Goal: Information Seeking & Learning: Find specific page/section

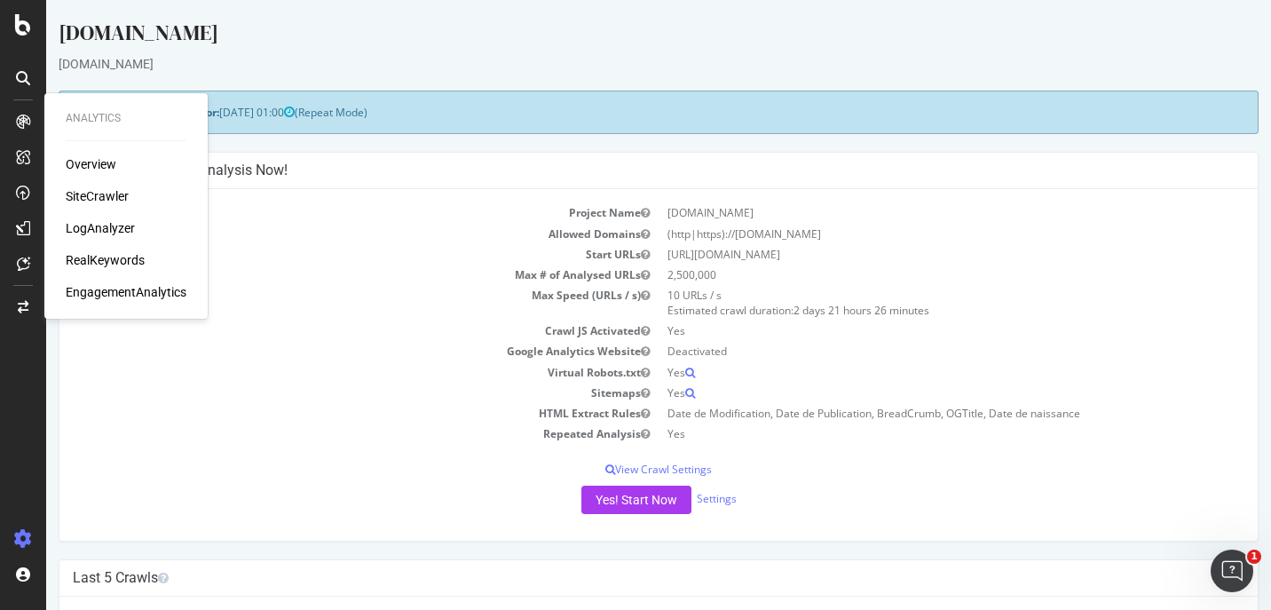
click at [117, 159] on div "Overview" at bounding box center [126, 164] width 121 height 18
click at [91, 168] on div "Overview" at bounding box center [91, 164] width 51 height 18
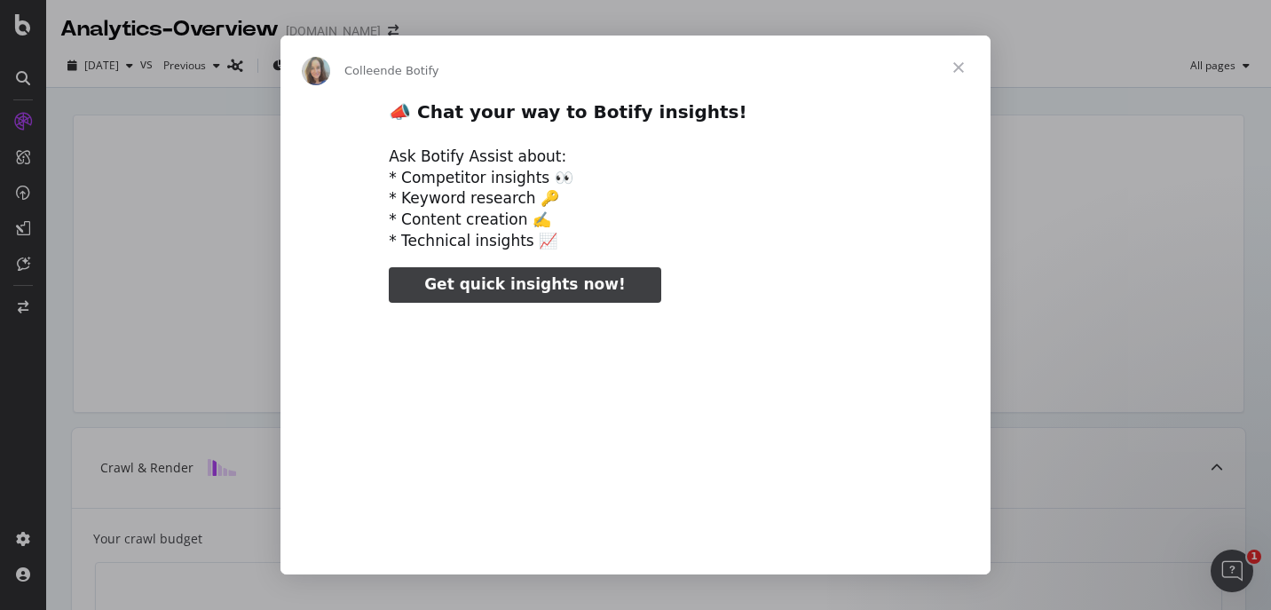
type input "184536"
click at [949, 65] on span "Fermer" at bounding box center [959, 68] width 64 height 64
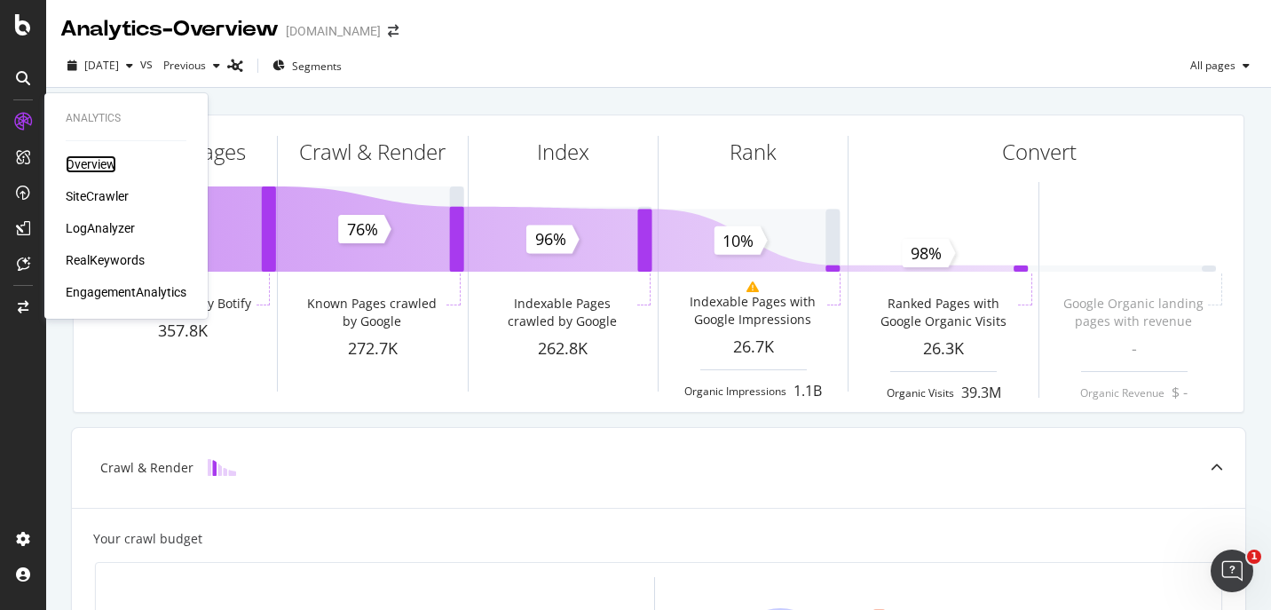
click at [102, 163] on div "Overview" at bounding box center [91, 164] width 51 height 18
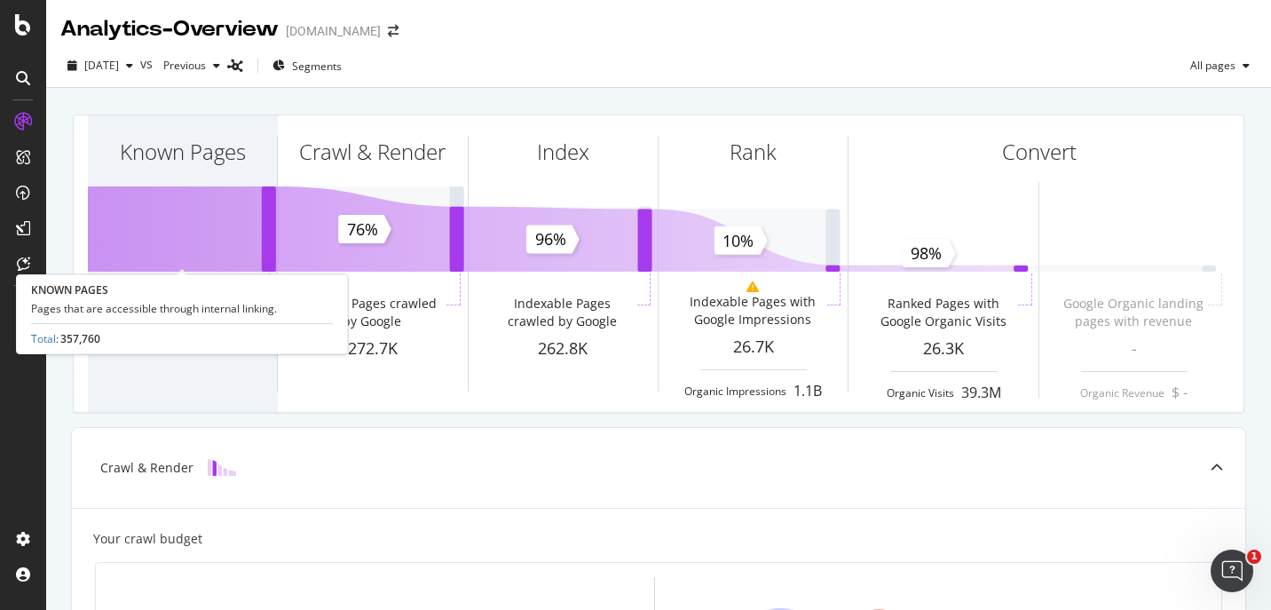
scroll to position [355, 0]
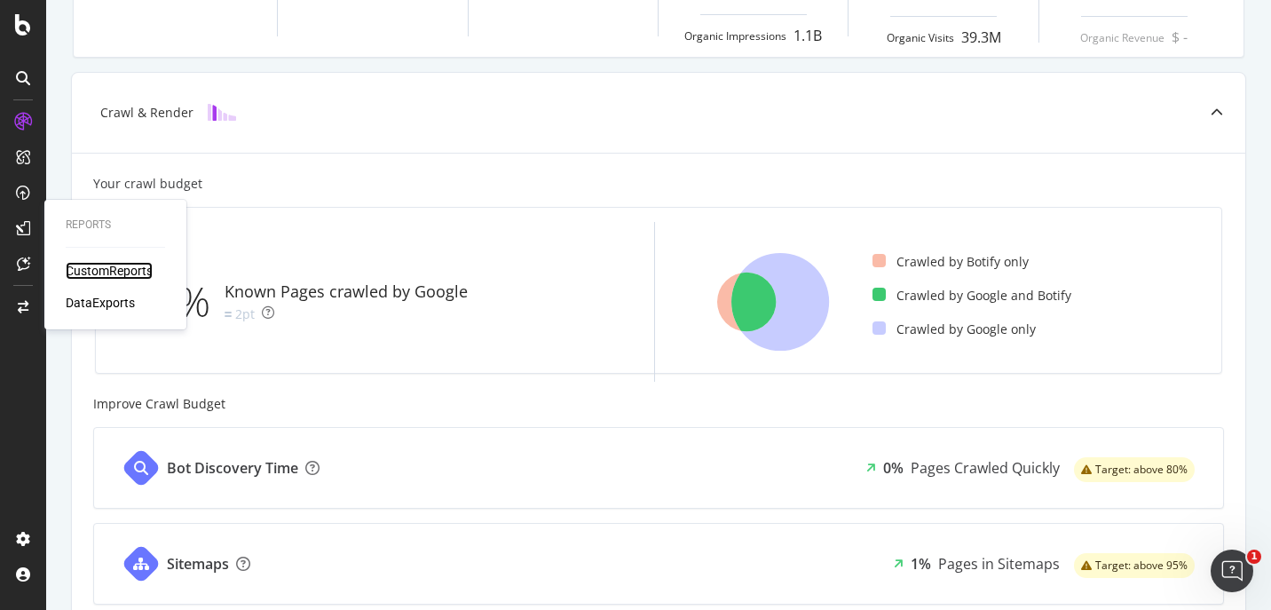
click at [109, 271] on div "CustomReports" at bounding box center [109, 271] width 87 height 18
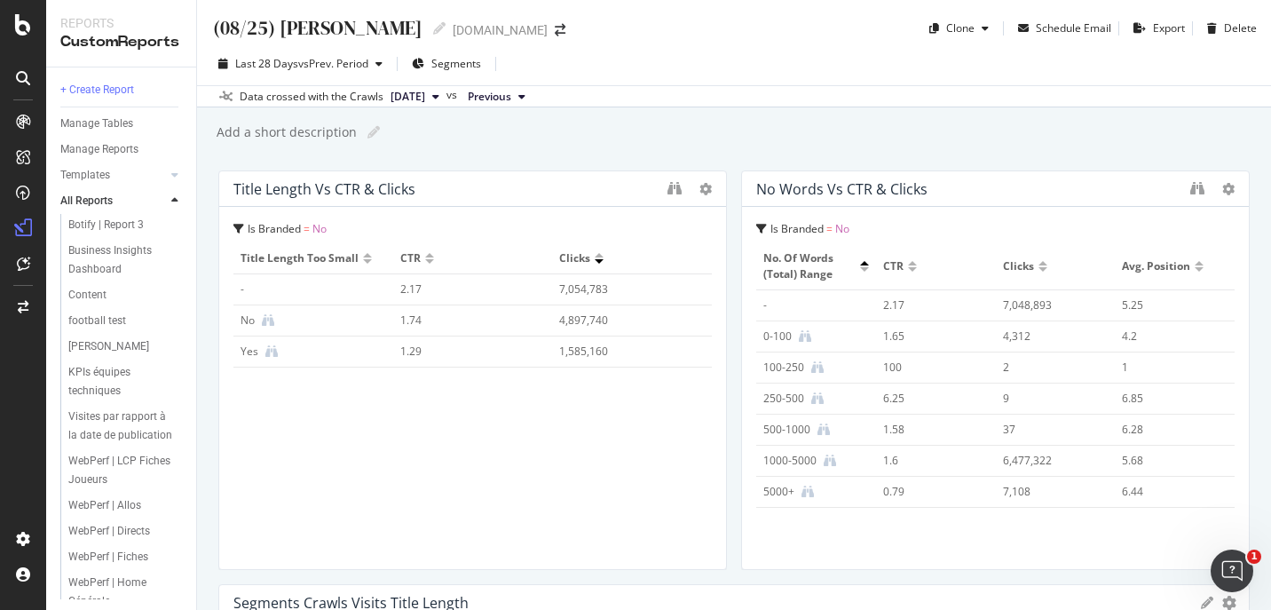
scroll to position [442, 0]
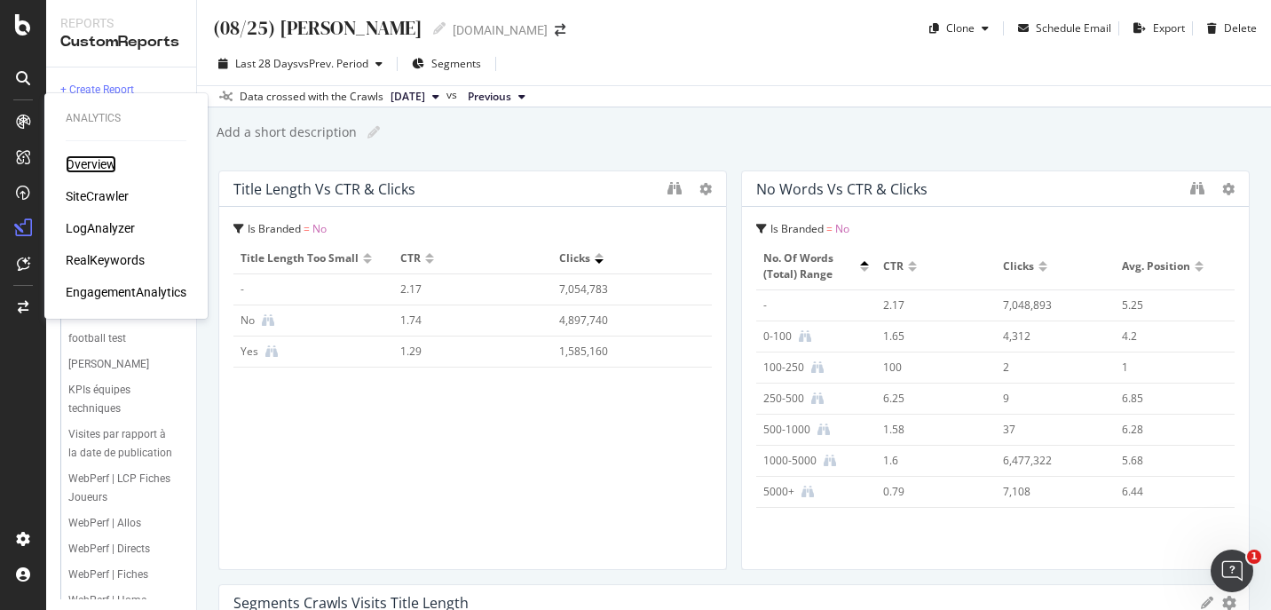
click at [111, 162] on div "Overview" at bounding box center [91, 164] width 51 height 18
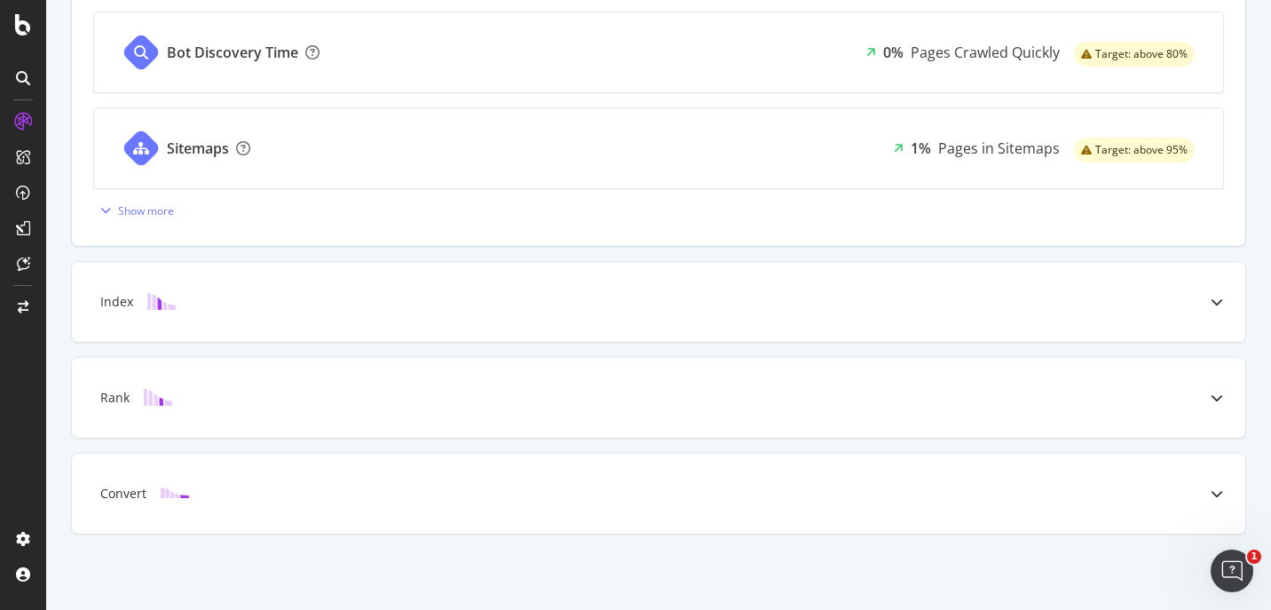
scroll to position [772, 0]
click at [31, 77] on div at bounding box center [23, 78] width 28 height 28
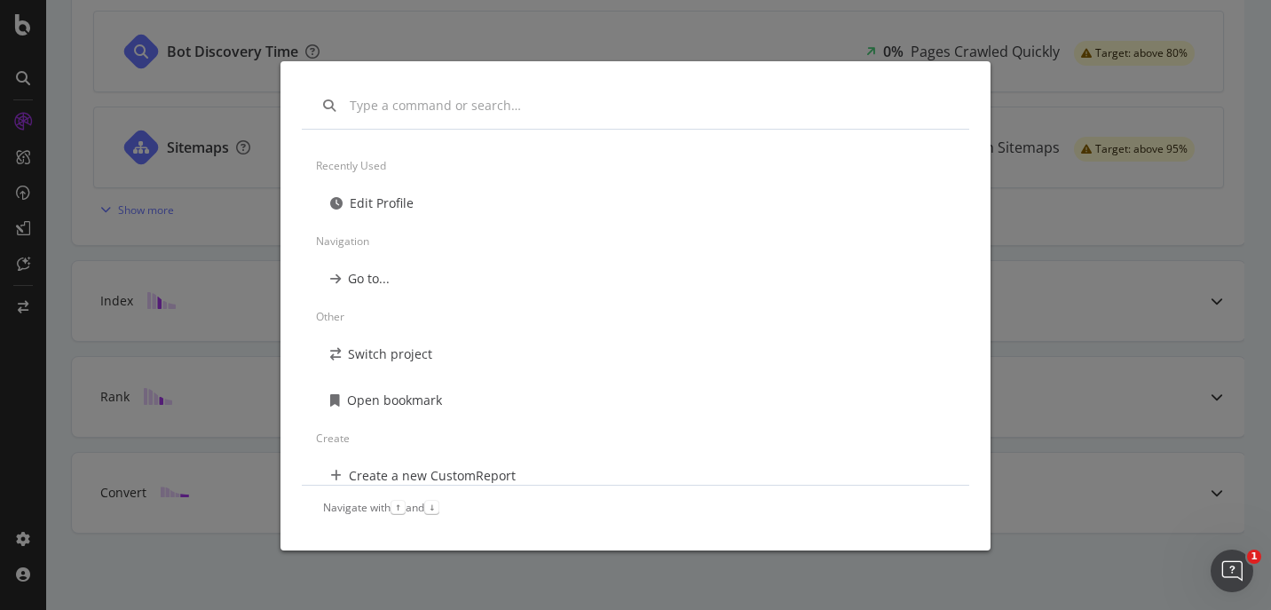
scroll to position [0, 0]
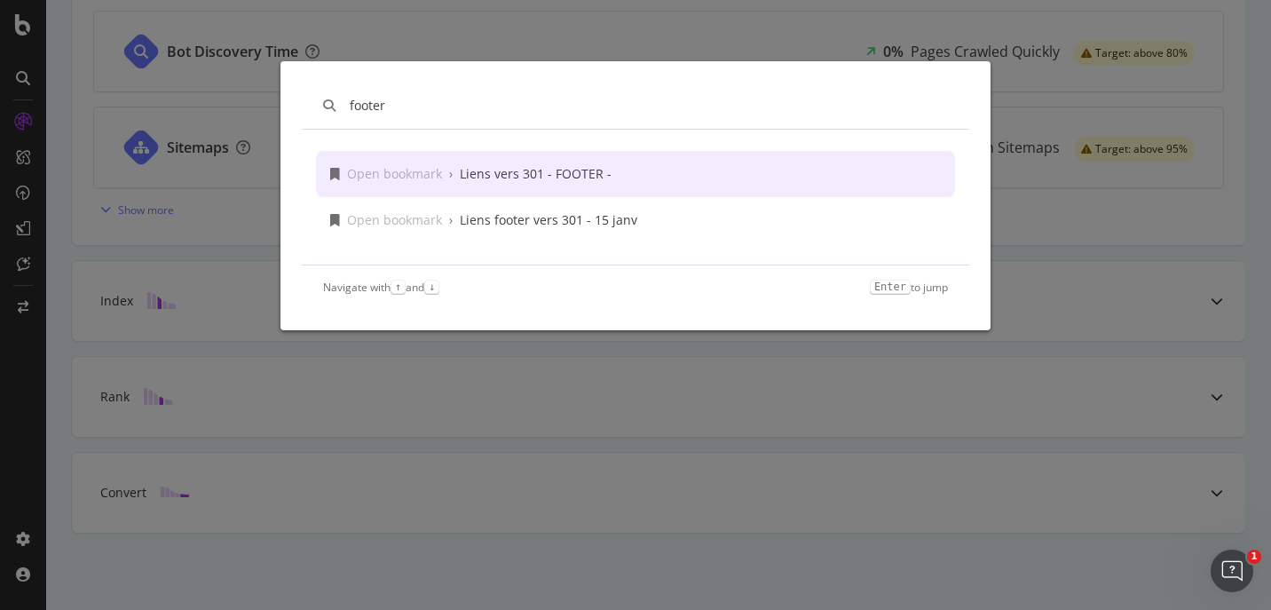
type input "footer"
click at [558, 173] on div "Liens vers 301 - FOOTER -" at bounding box center [536, 174] width 152 height 18
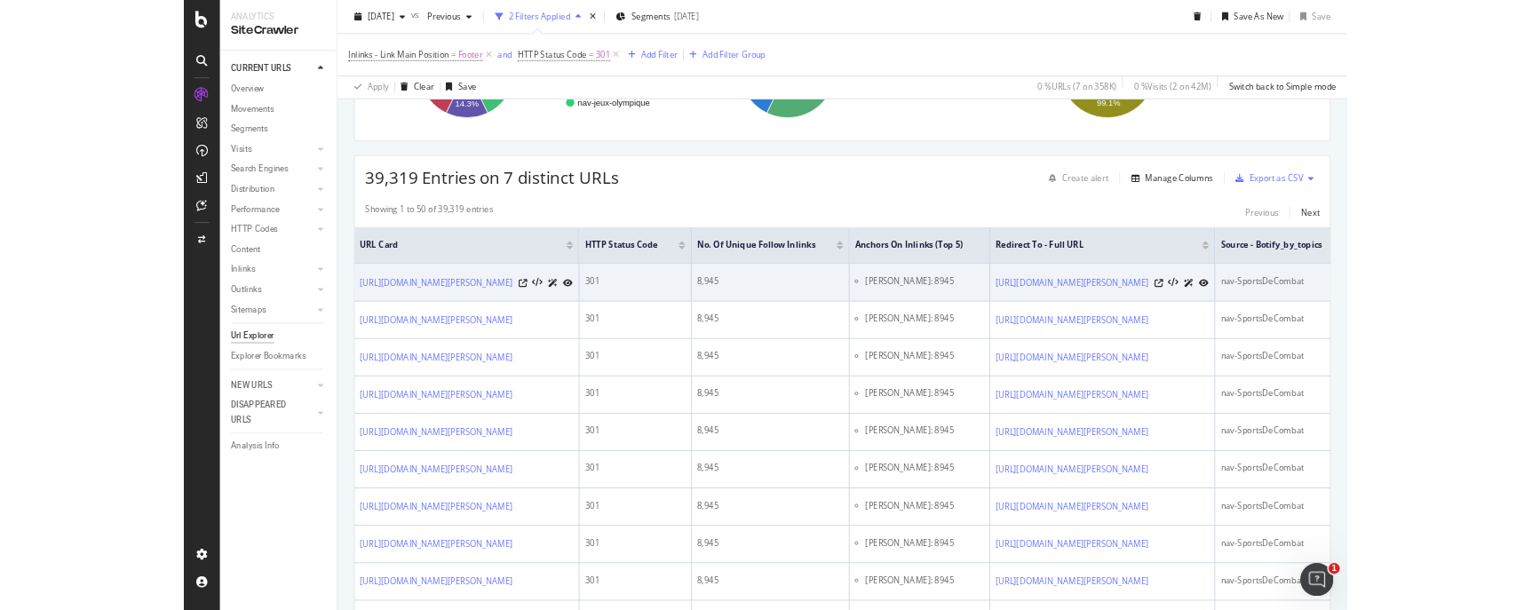
scroll to position [355, 0]
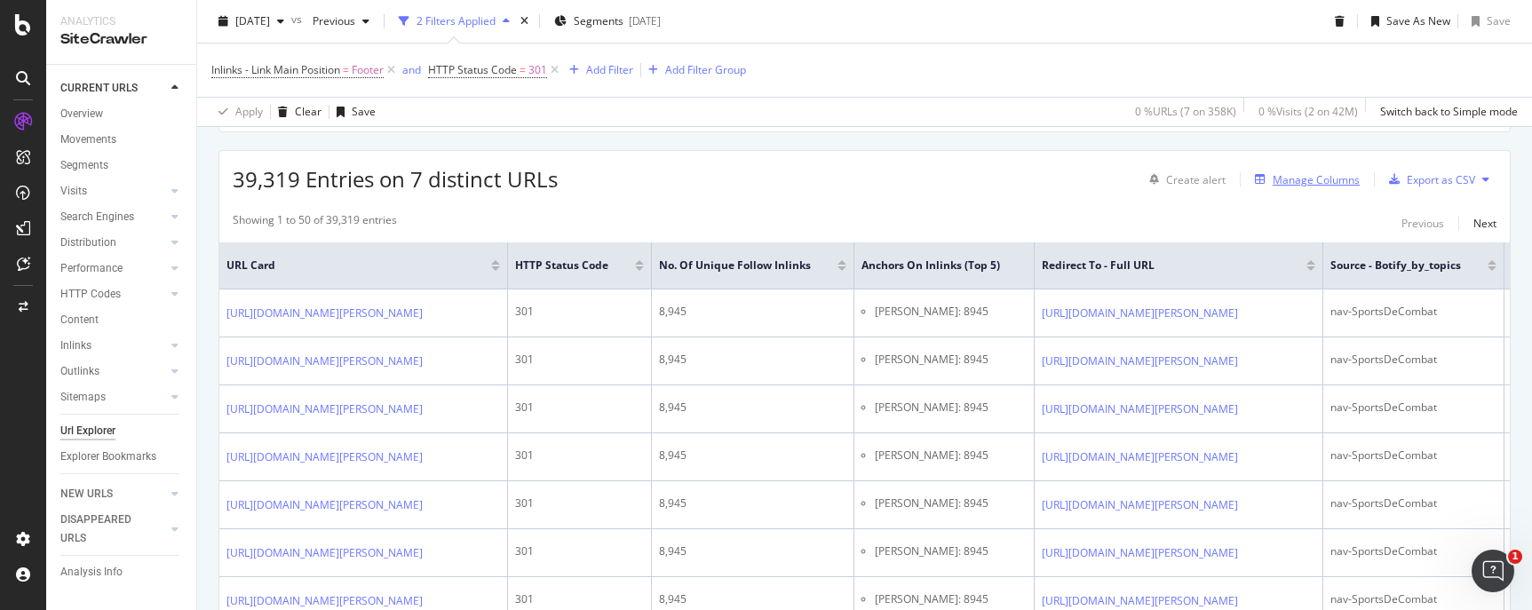
click at [1271, 180] on div "Manage Columns" at bounding box center [1315, 179] width 87 height 15
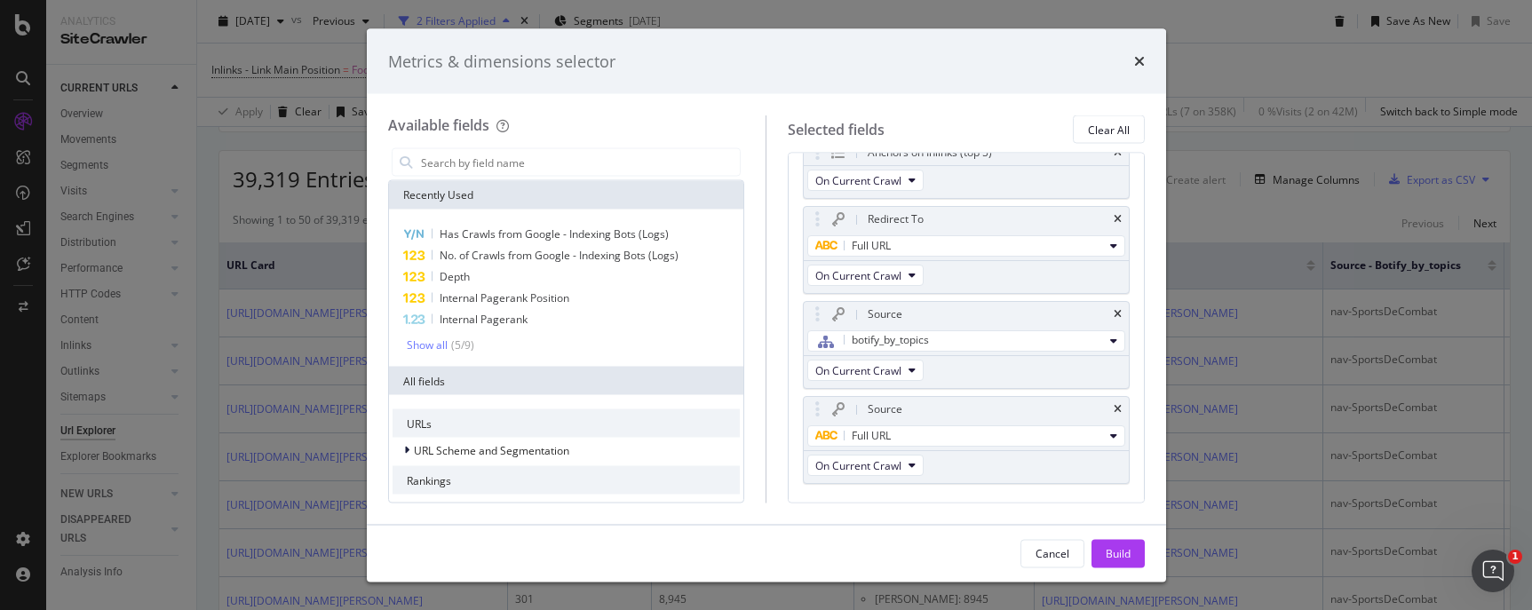
scroll to position [202, 0]
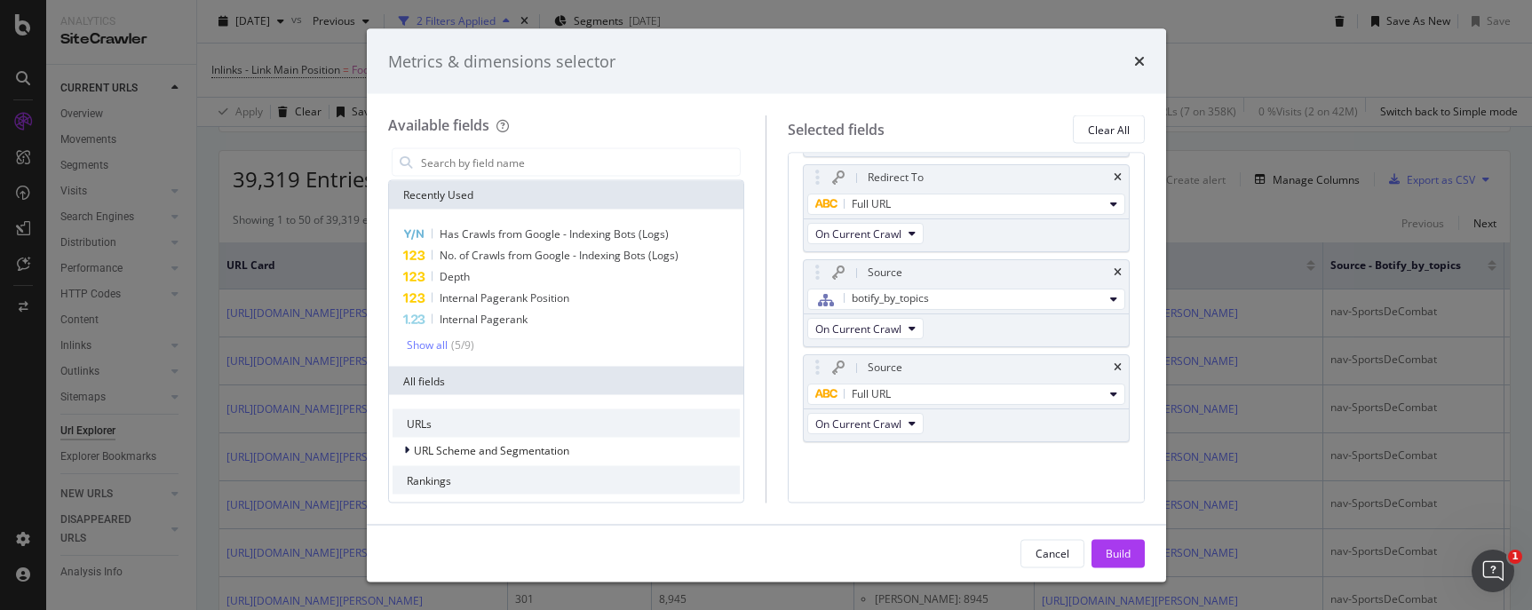
drag, startPoint x: 1038, startPoint y: 53, endPoint x: 970, endPoint y: 74, distance: 71.4
click at [970, 74] on div "Metrics & dimensions selector" at bounding box center [766, 61] width 799 height 66
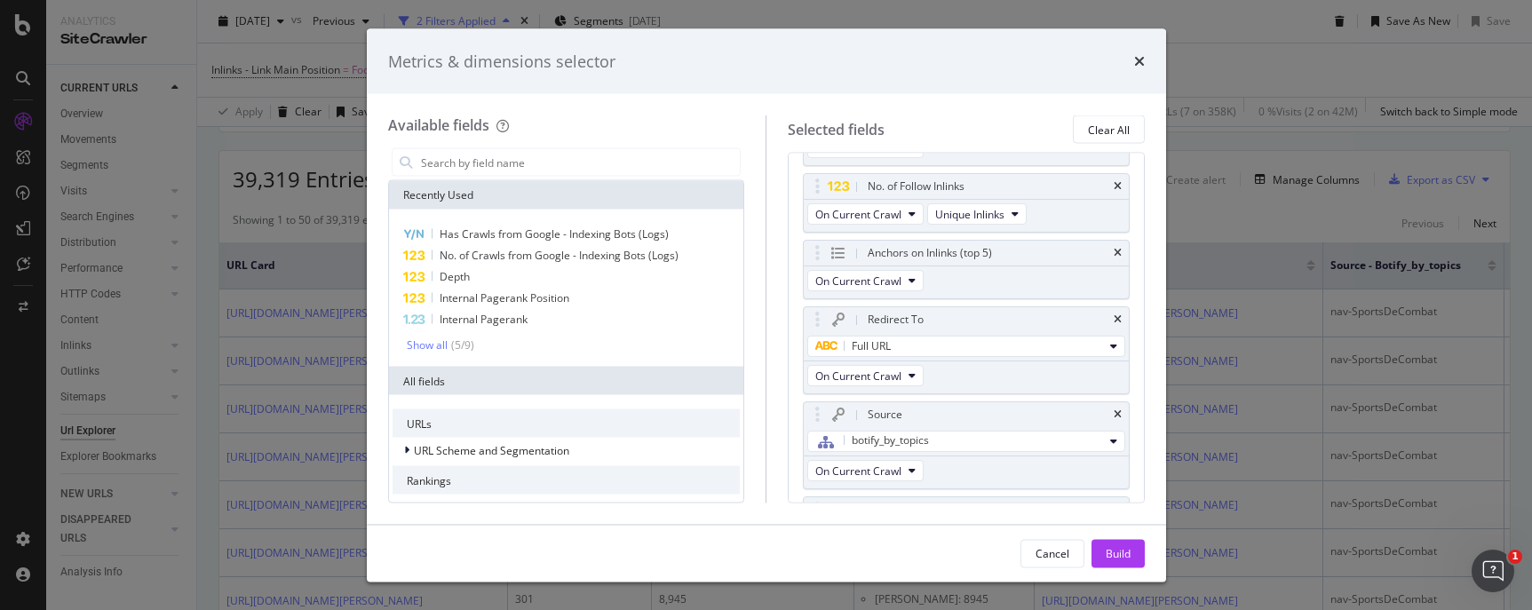
scroll to position [55, 0]
click at [1113, 256] on icon "times" at bounding box center [1117, 259] width 8 height 11
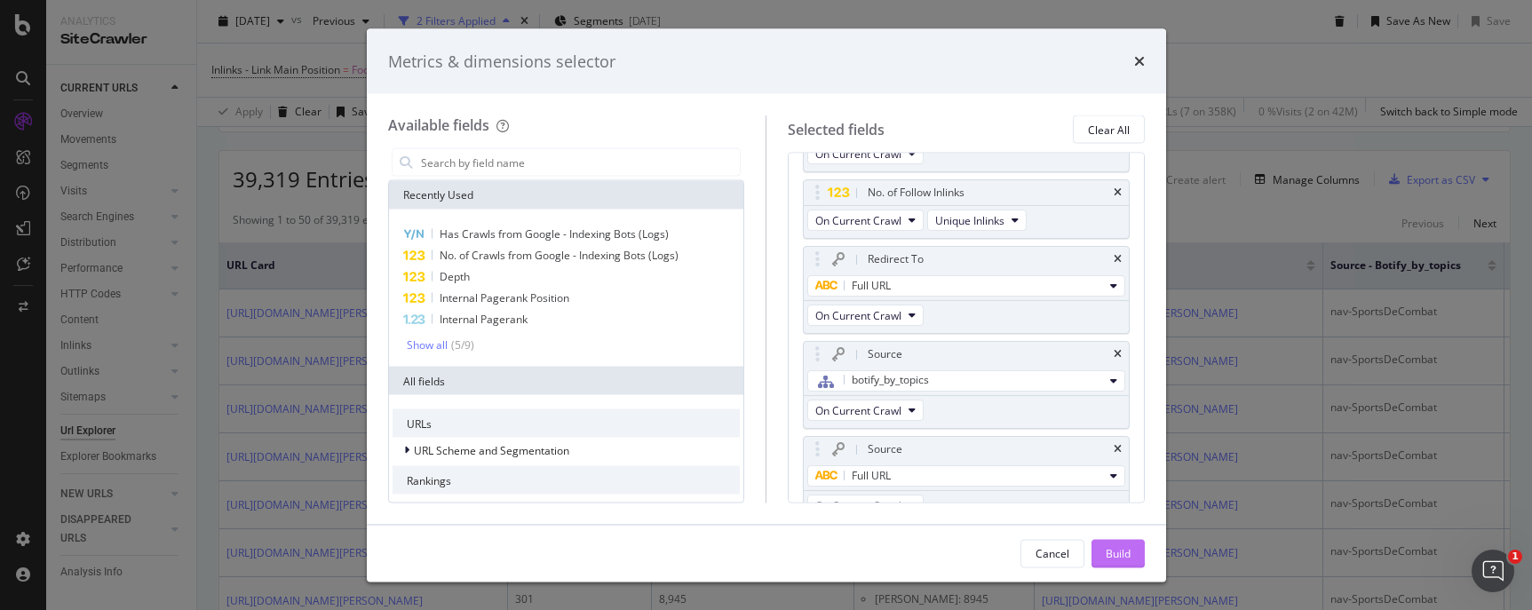
click at [1111, 554] on div "Build" at bounding box center [1117, 552] width 25 height 15
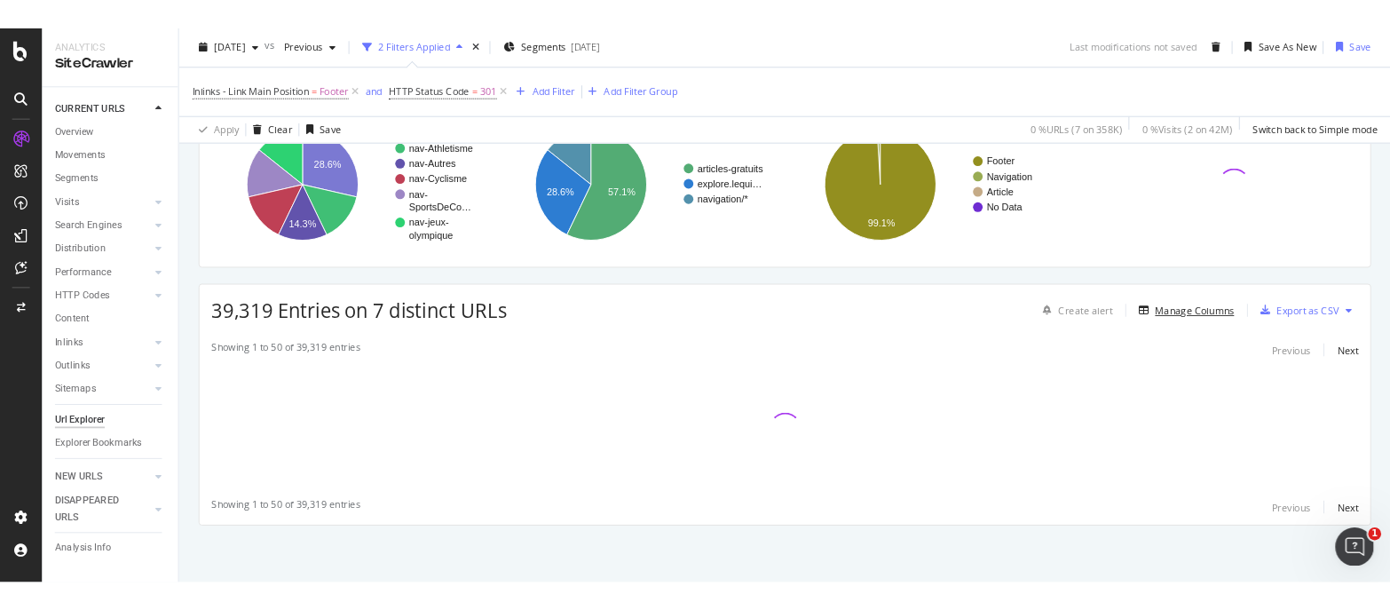
scroll to position [224, 0]
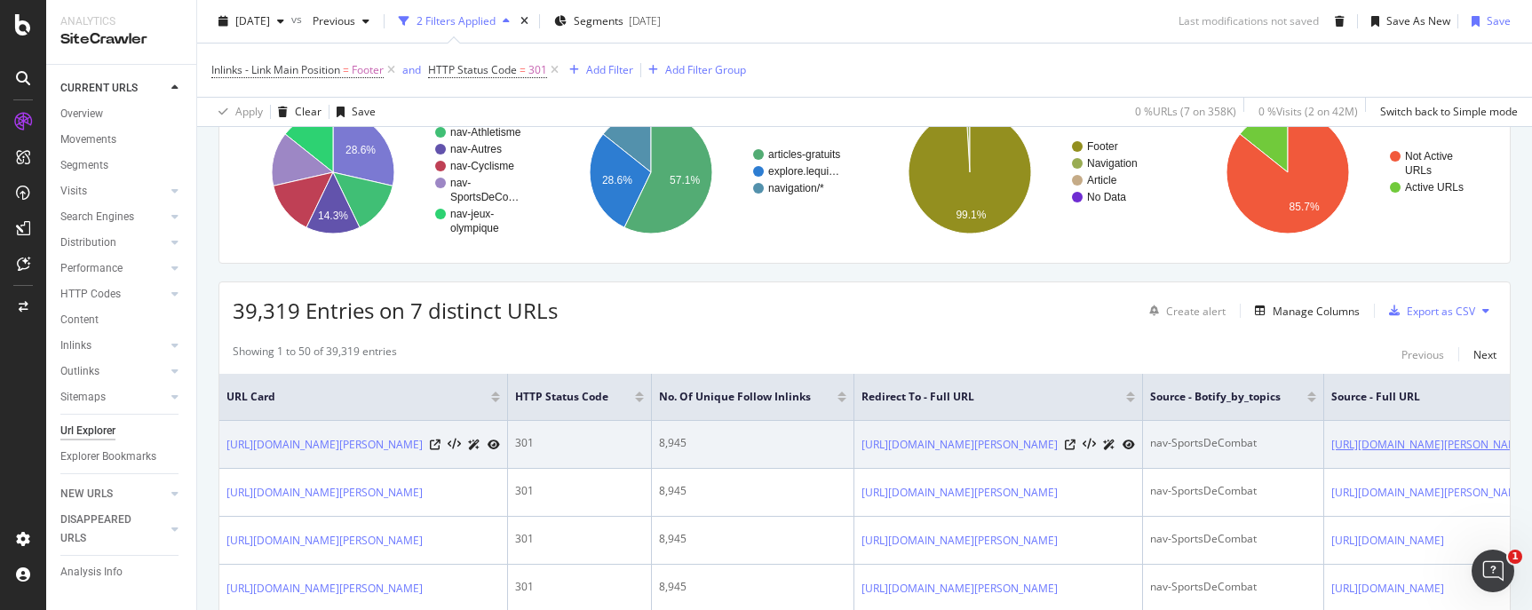
click at [1271, 454] on link "[URL][DOMAIN_NAME][PERSON_NAME][PERSON_NAME]" at bounding box center [1471, 445] width 280 height 18
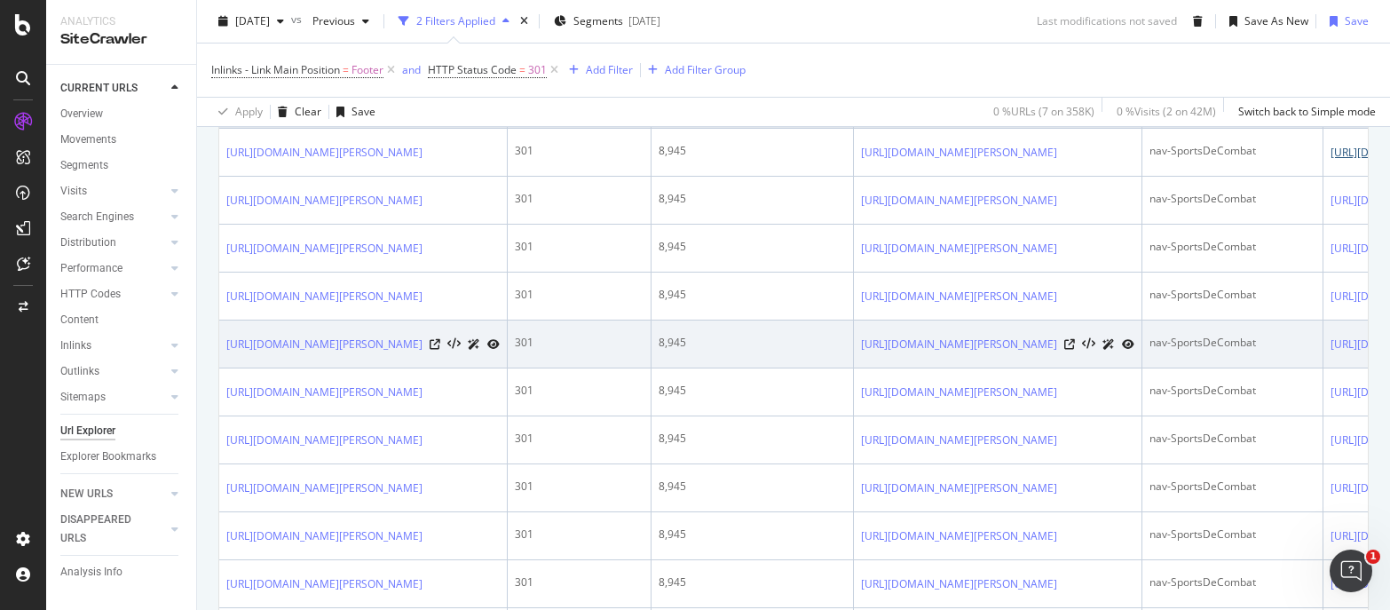
scroll to position [401, 0]
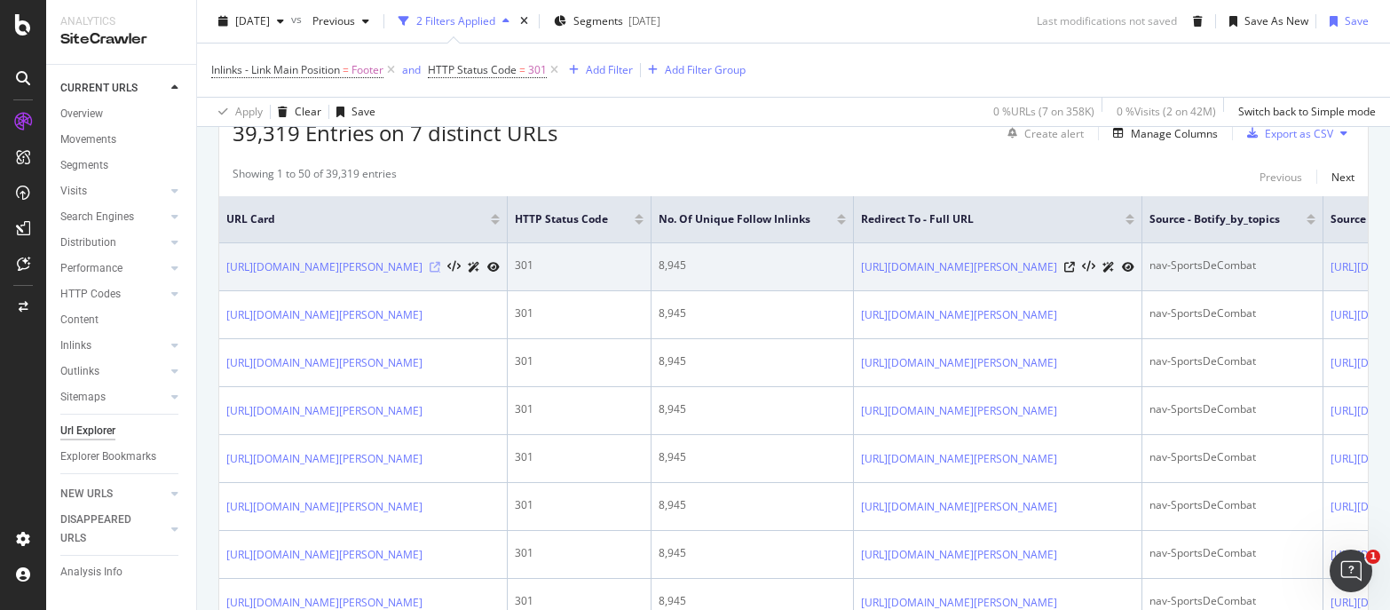
click at [440, 268] on icon at bounding box center [435, 267] width 11 height 11
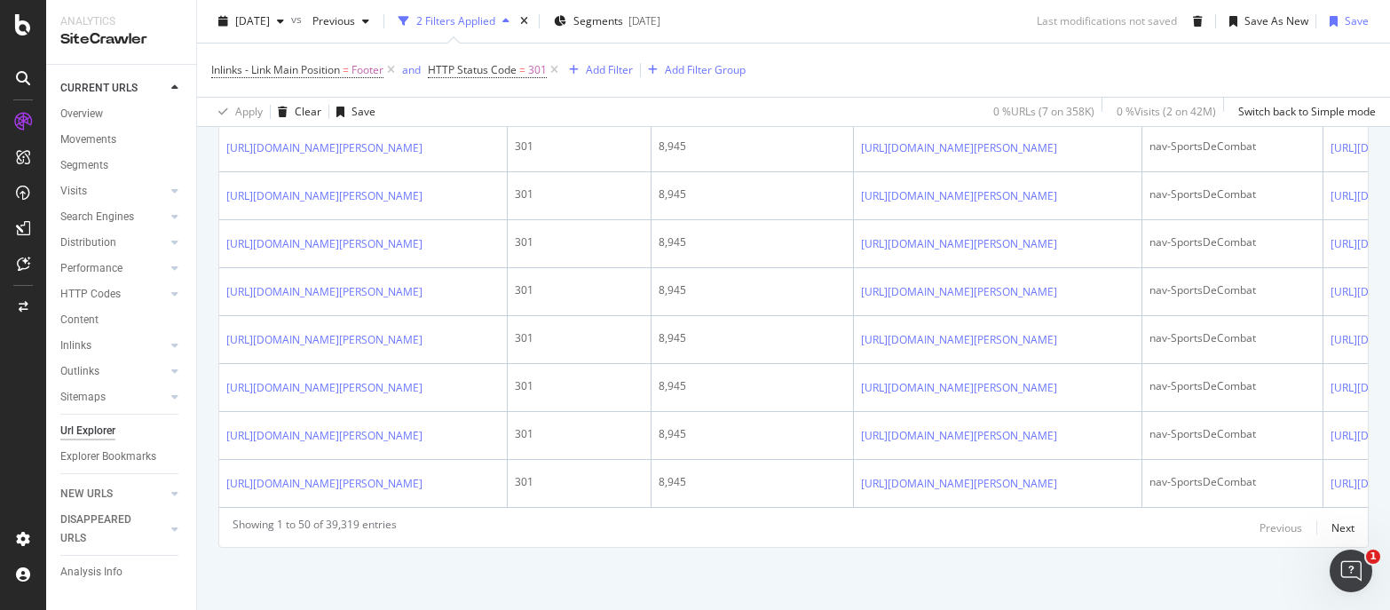
scroll to position [3072, 0]
click at [1271, 526] on div "Next" at bounding box center [1343, 527] width 23 height 15
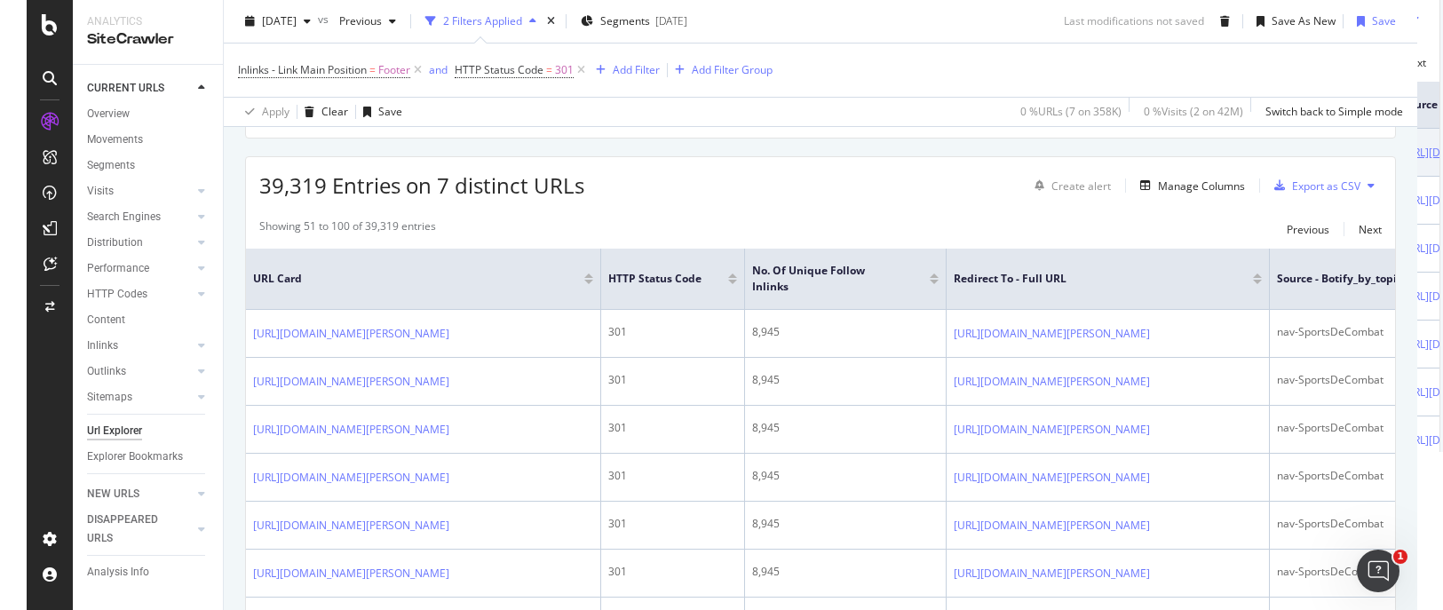
scroll to position [355, 0]
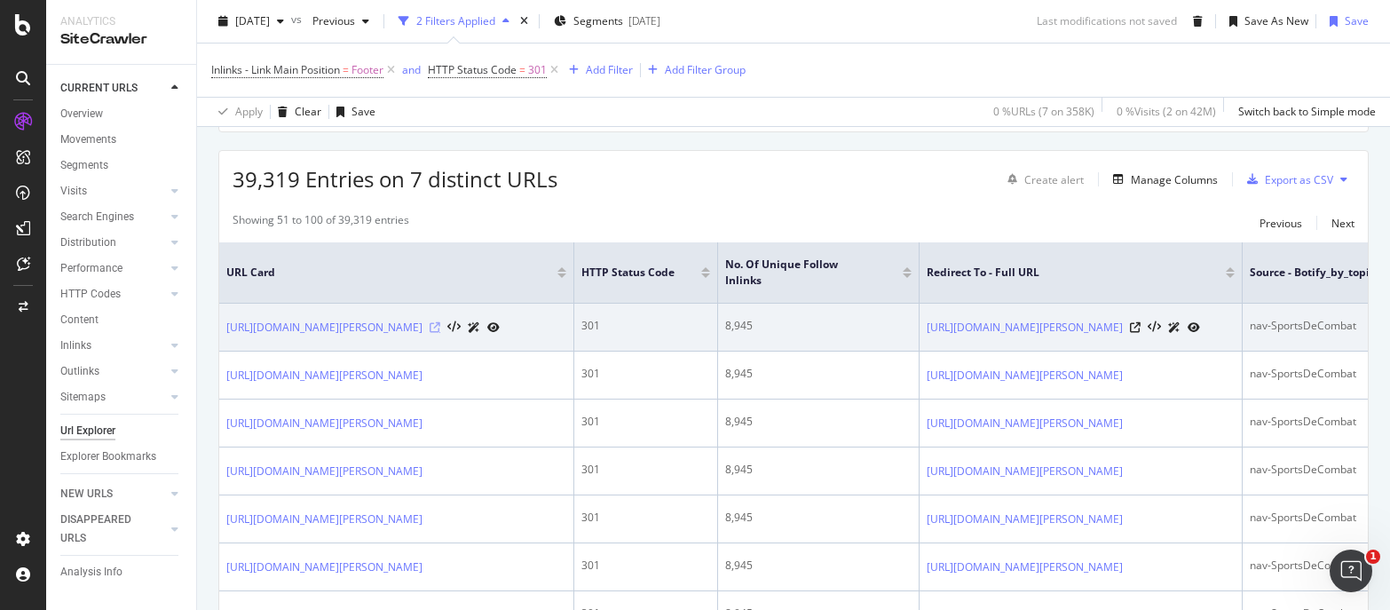
click at [440, 322] on icon at bounding box center [435, 327] width 11 height 11
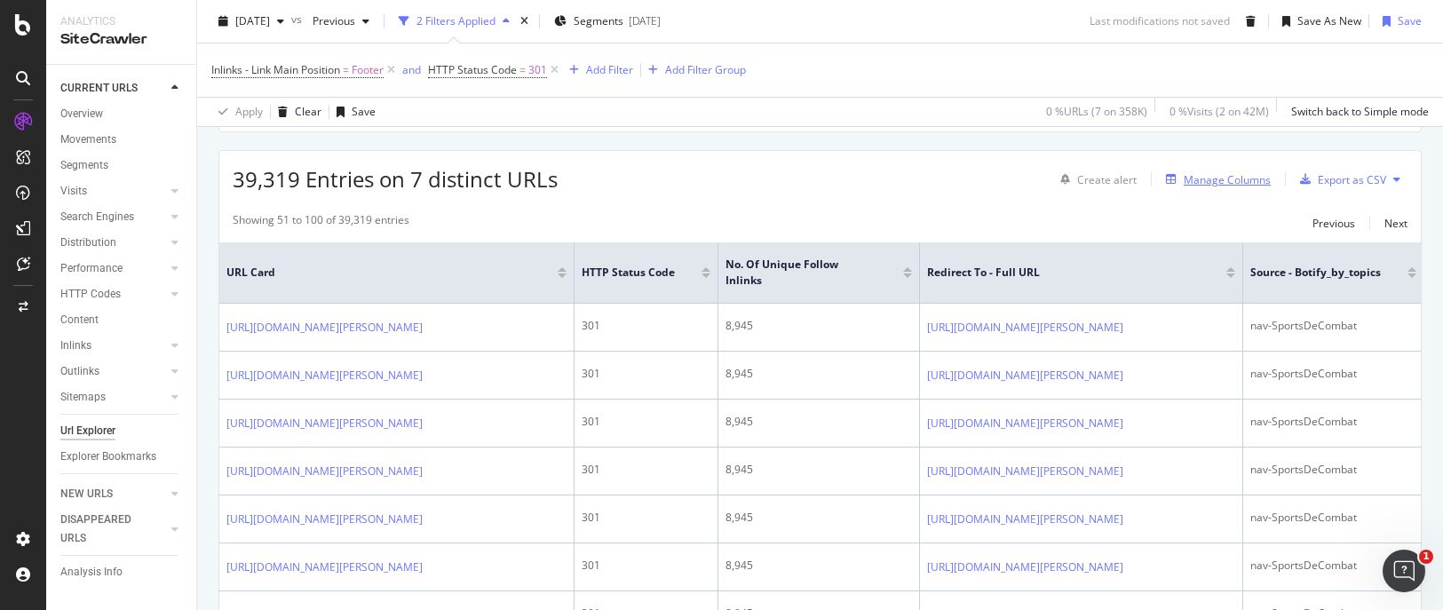
click at [1207, 186] on div "Manage Columns" at bounding box center [1227, 179] width 87 height 15
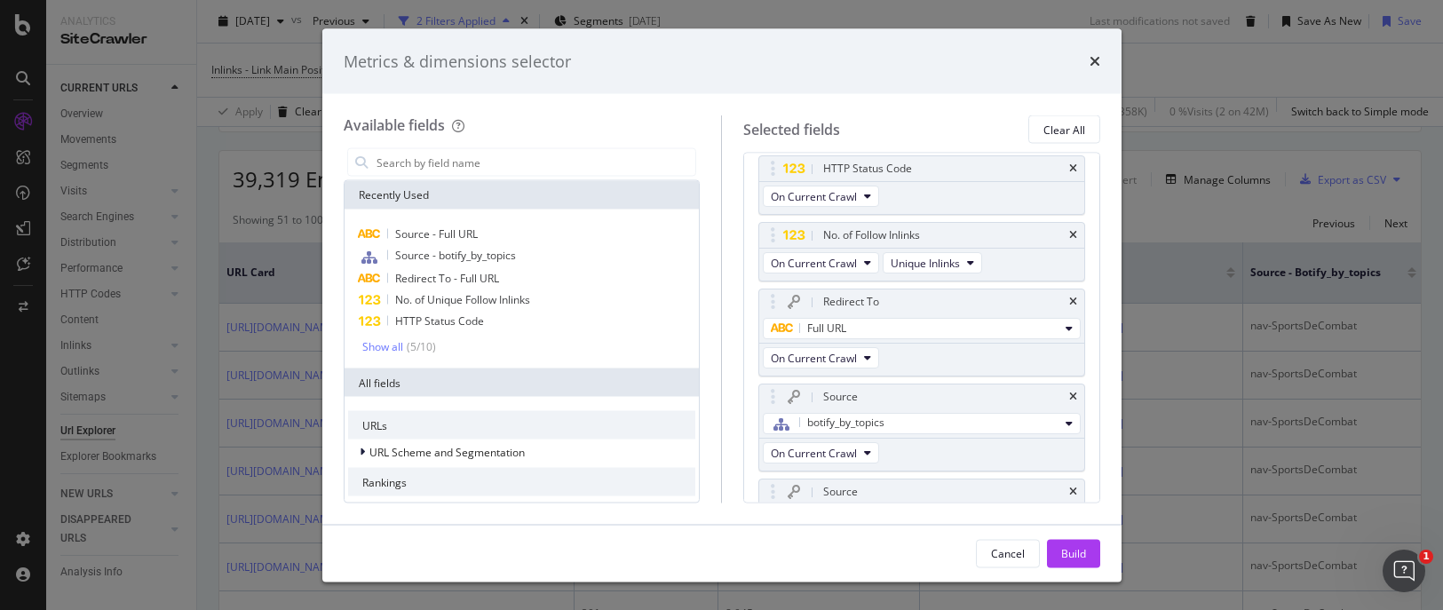
scroll to position [13, 0]
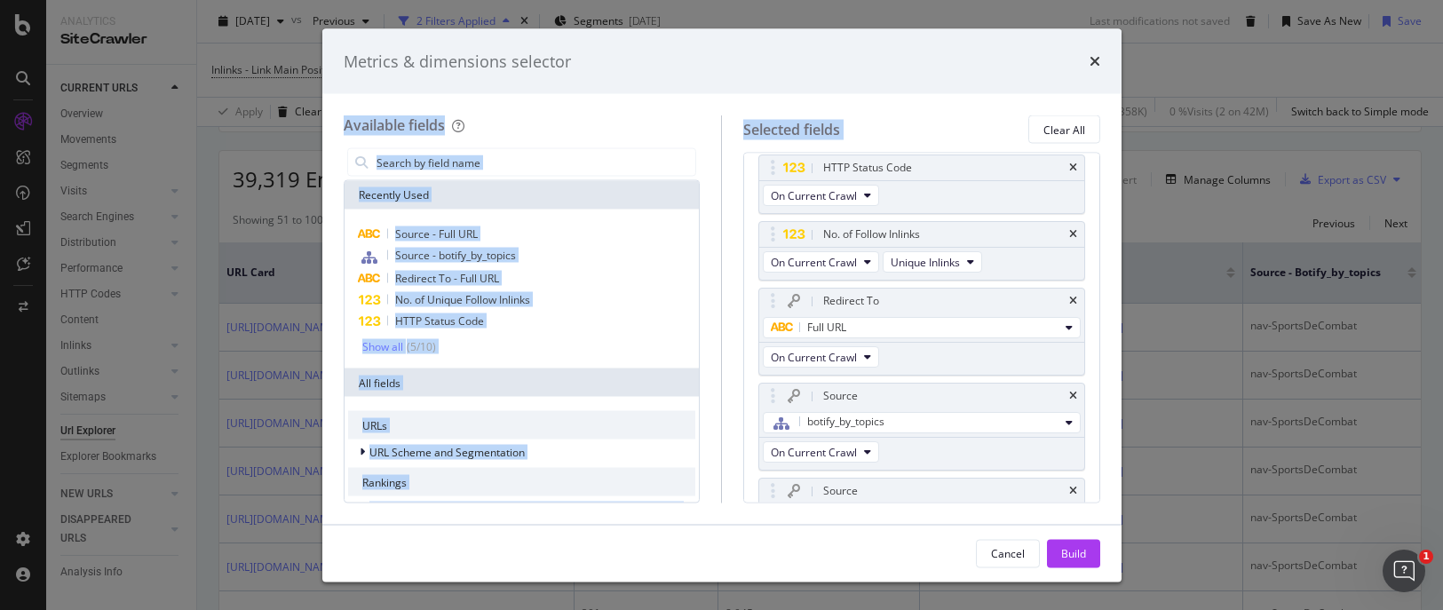
drag, startPoint x: 869, startPoint y: 57, endPoint x: 1036, endPoint y: 109, distance: 174.9
click at [1036, 109] on div "Metrics & dimensions selector Available fields Recently Used Source - Full URL …" at bounding box center [721, 304] width 799 height 553
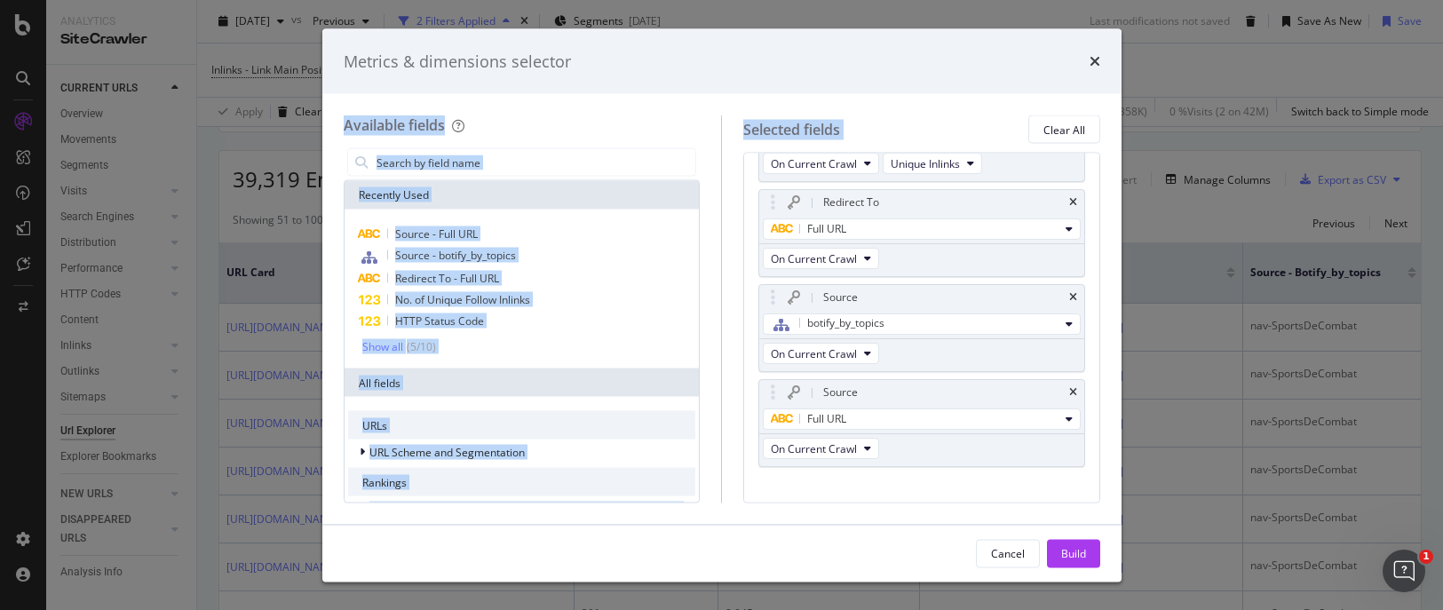
scroll to position [113, 0]
click at [1049, 324] on button "botify_by_topics" at bounding box center [922, 323] width 318 height 21
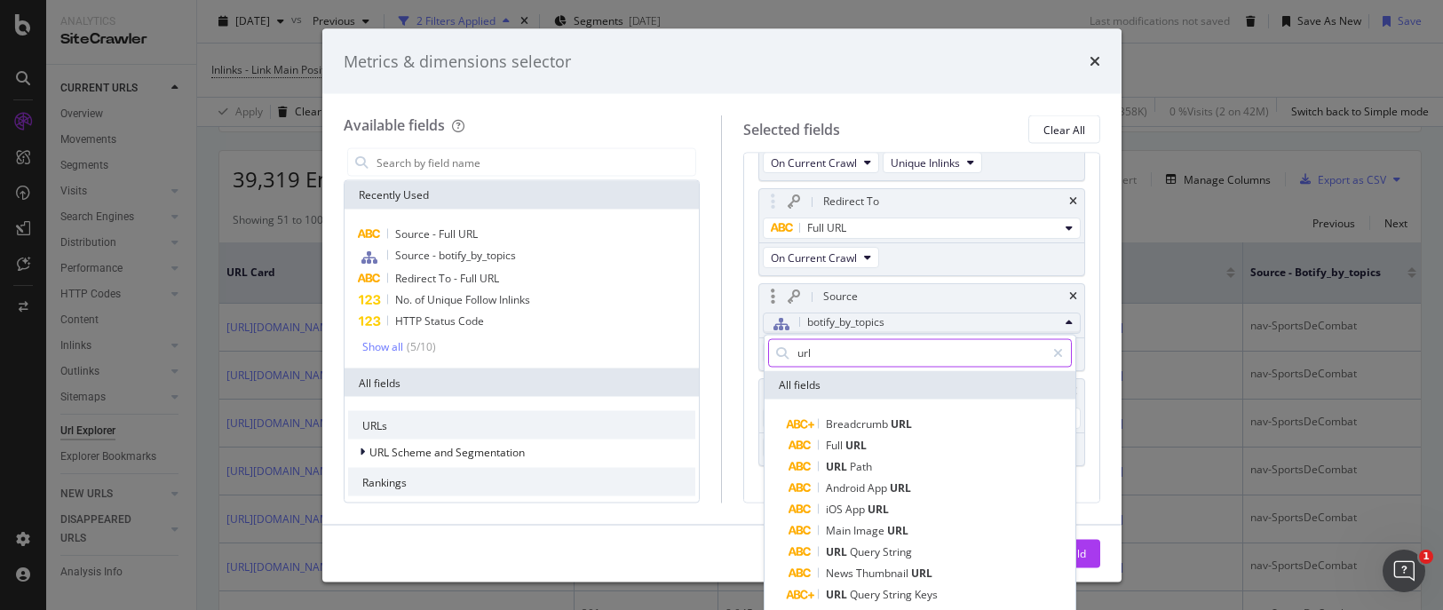
scroll to position [0, 0]
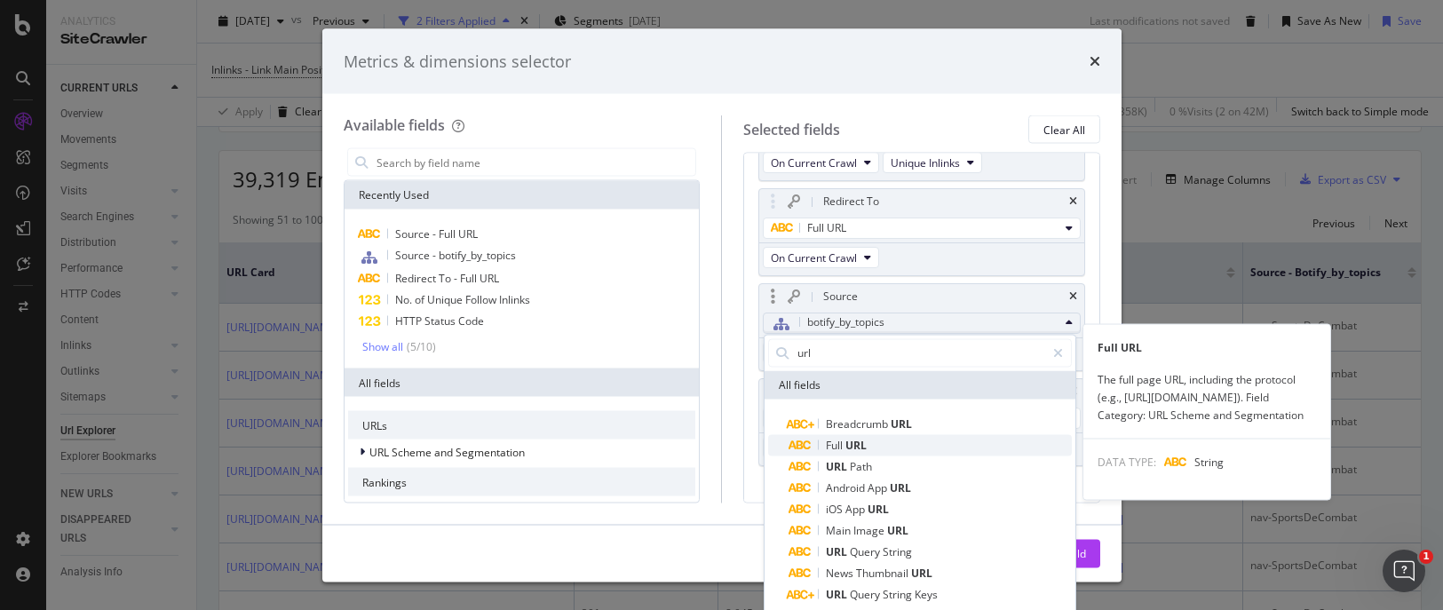
type input "url"
click at [884, 439] on span "Full URL" at bounding box center [930, 444] width 282 height 21
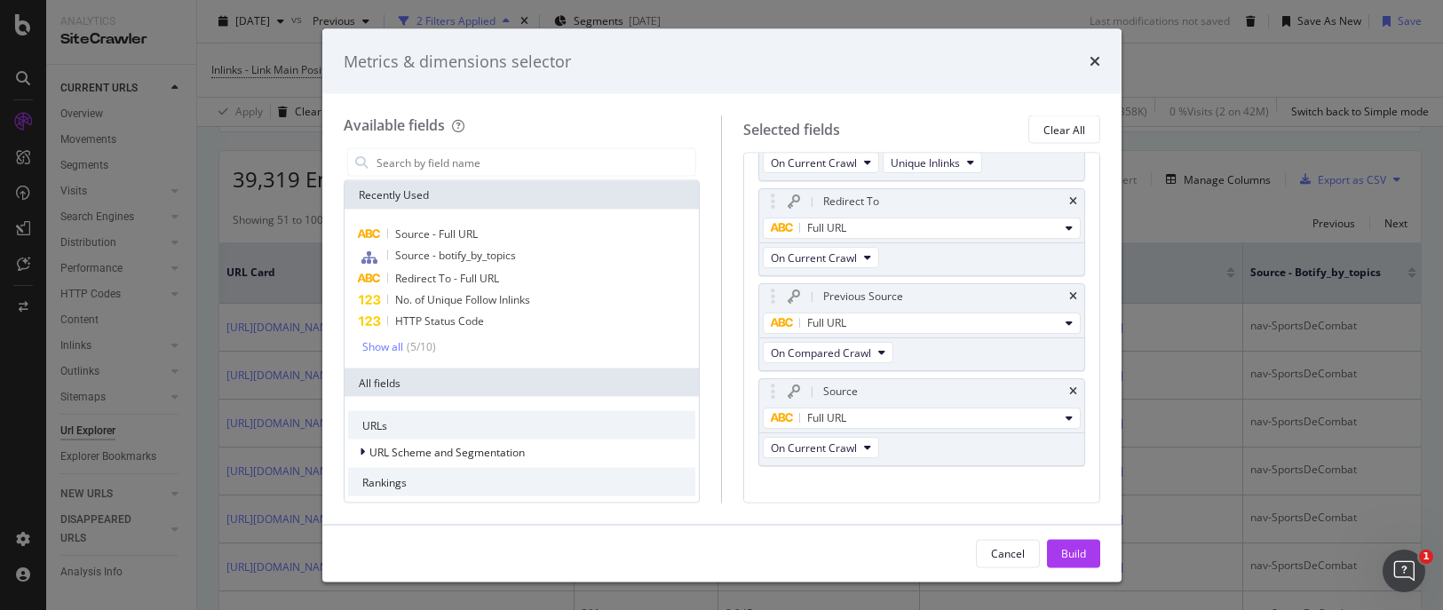
click at [1064, 553] on div "Build" at bounding box center [1073, 552] width 25 height 15
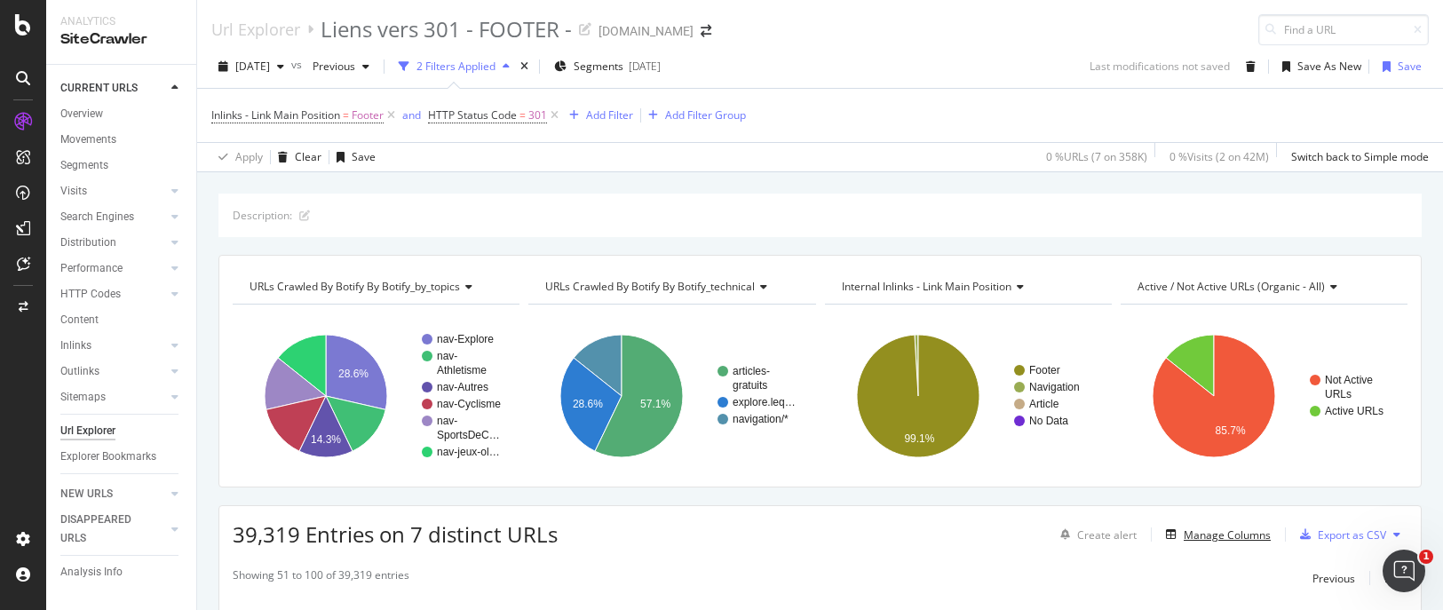
scroll to position [178, 0]
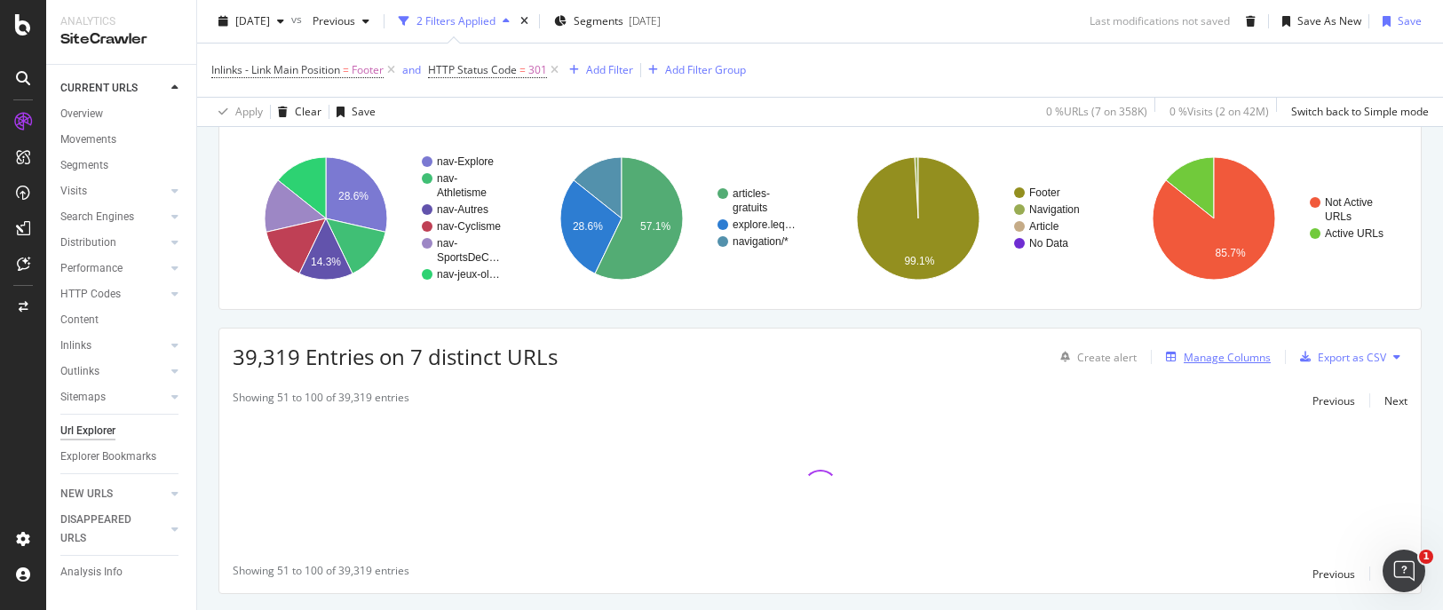
click at [1209, 363] on div "Manage Columns" at bounding box center [1227, 357] width 87 height 15
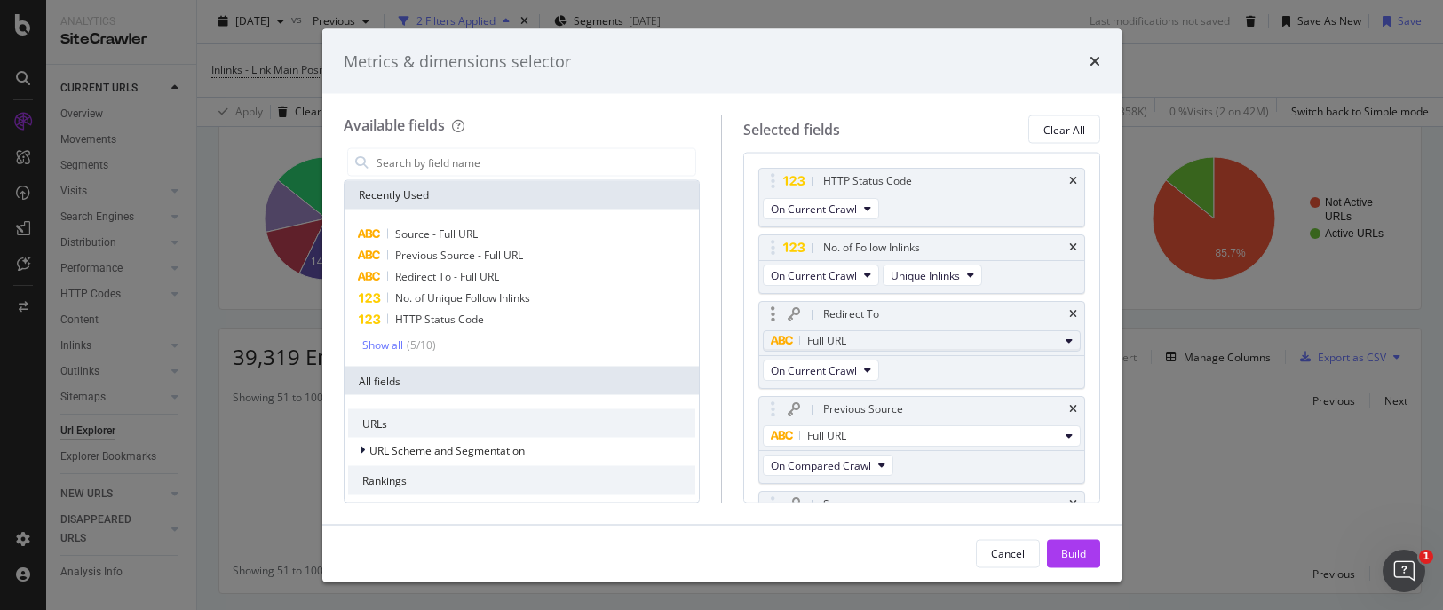
click at [1065, 337] on icon "modal" at bounding box center [1068, 341] width 7 height 11
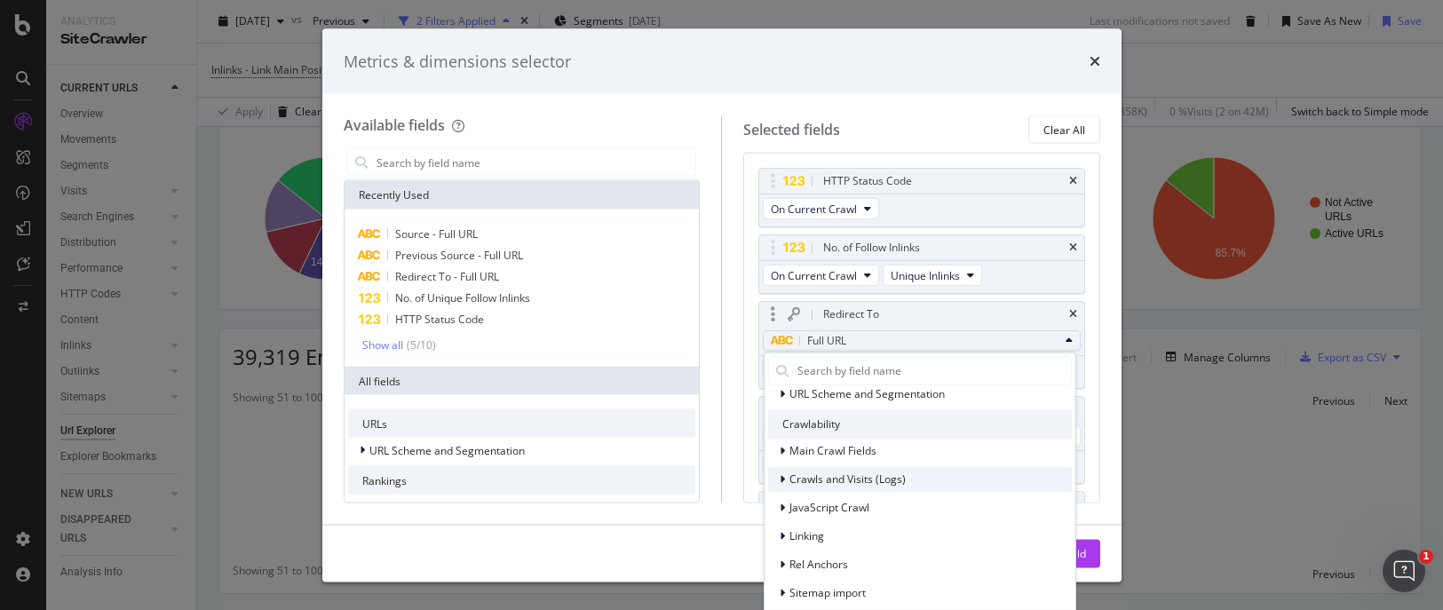
scroll to position [312, 0]
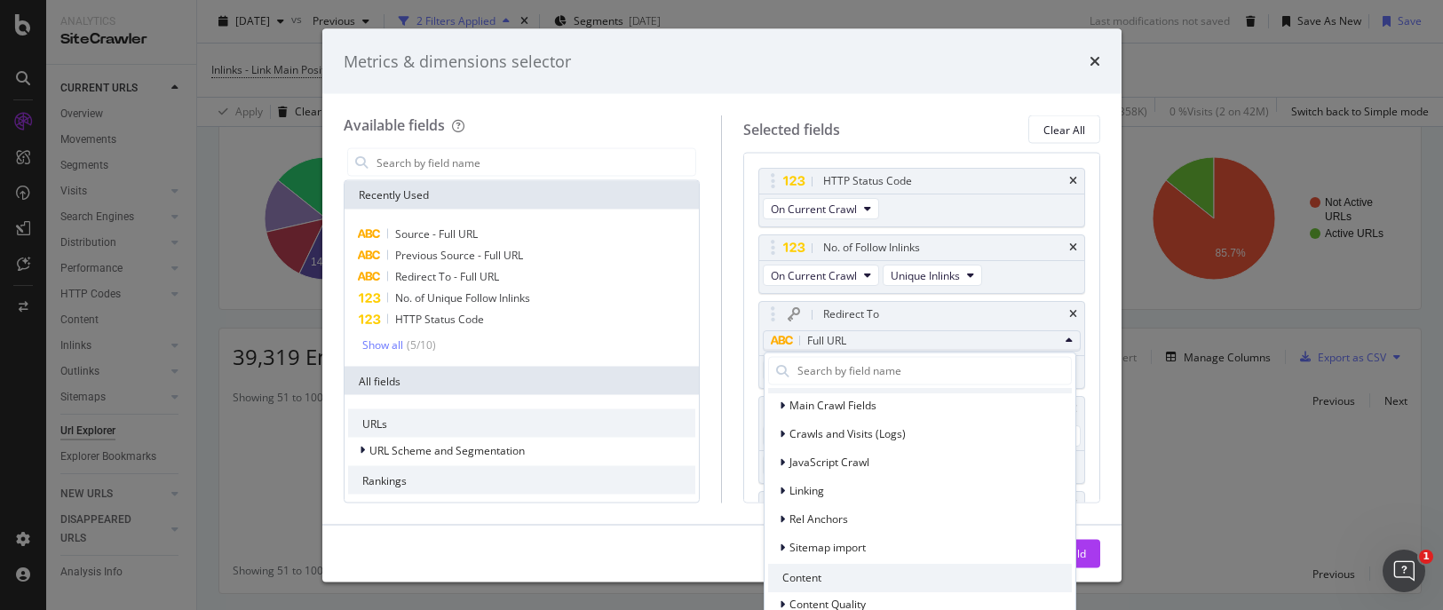
click at [1250, 486] on div "Metrics & dimensions selector Available fields Recently Used Source - Full URL …" at bounding box center [721, 305] width 1443 height 610
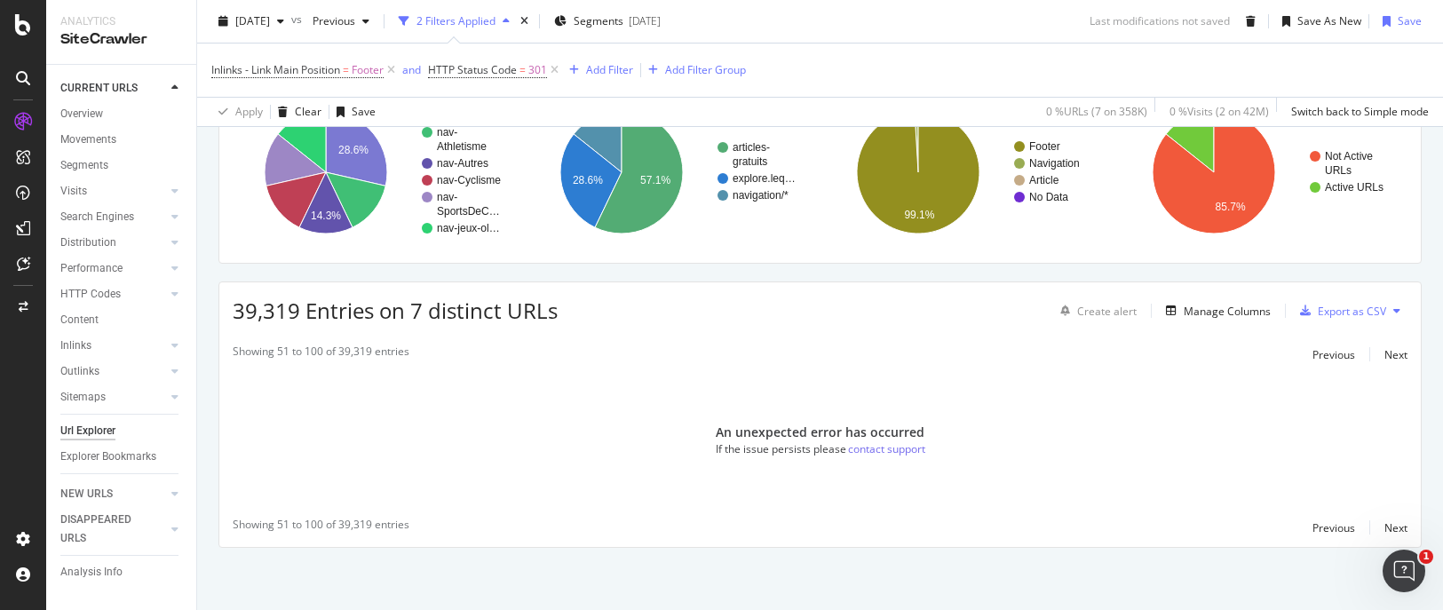
scroll to position [224, 0]
click at [1271, 526] on div "Previous" at bounding box center [1333, 527] width 43 height 15
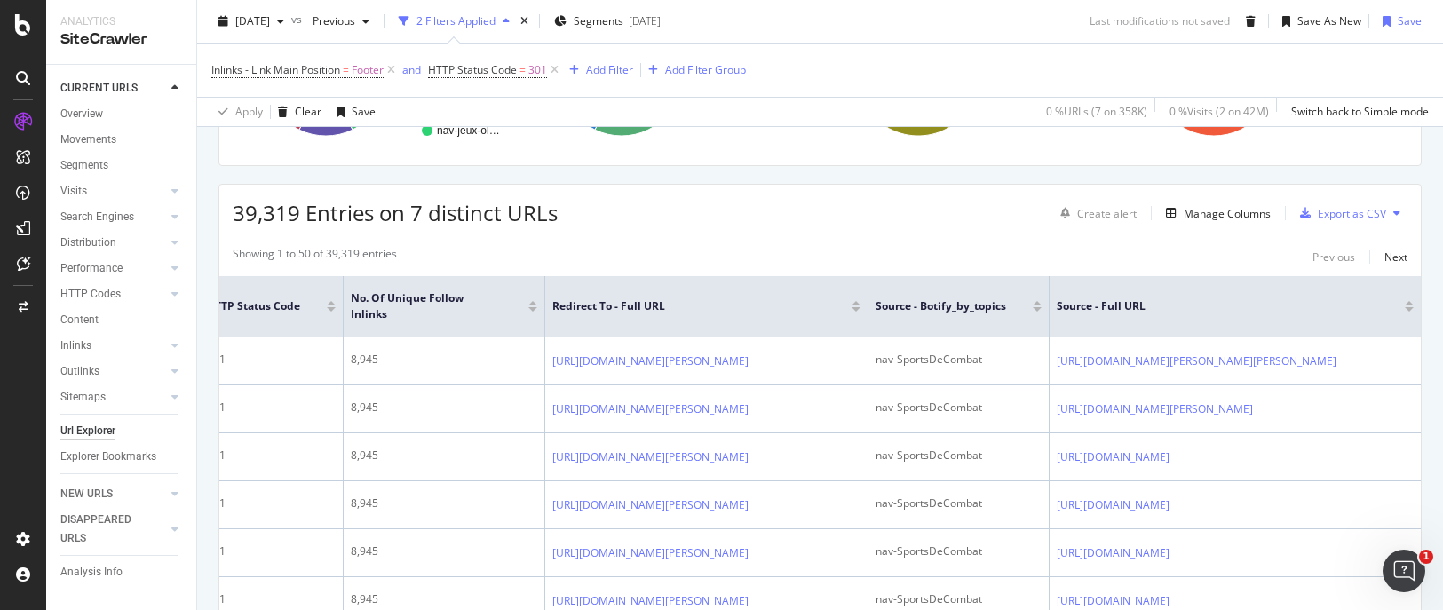
scroll to position [320, 0]
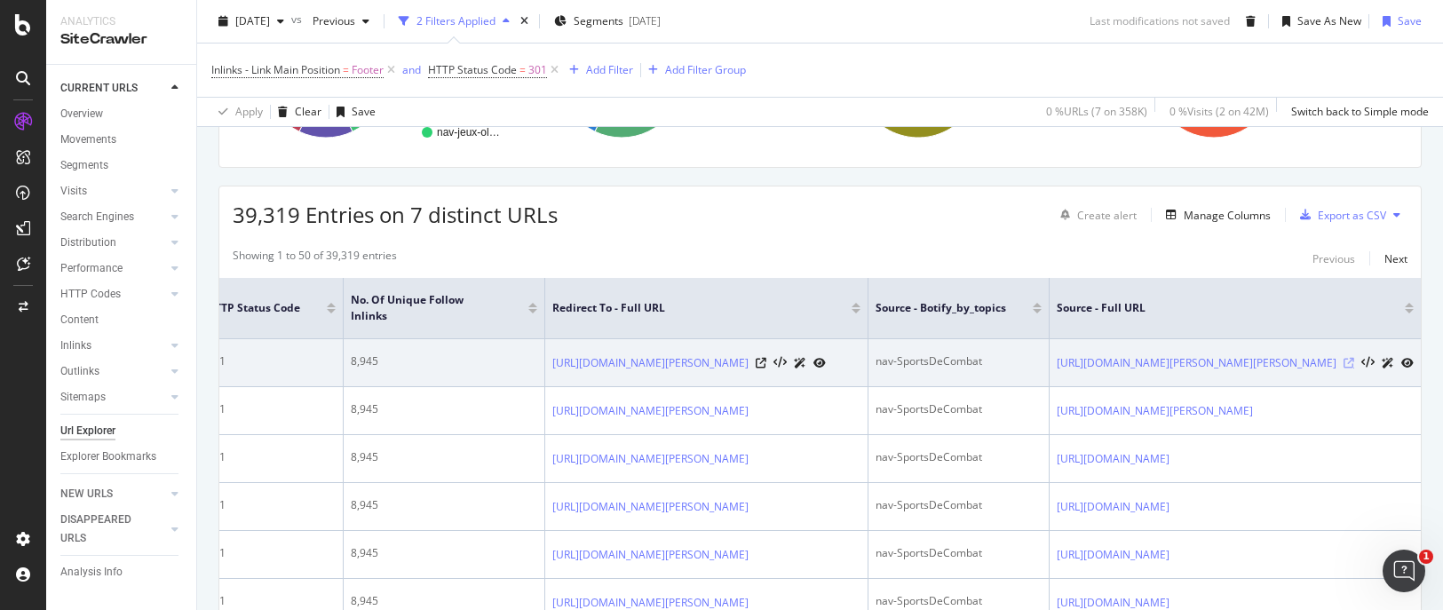
click at [1271, 361] on icon at bounding box center [1348, 363] width 11 height 11
click at [756, 358] on icon at bounding box center [761, 363] width 11 height 11
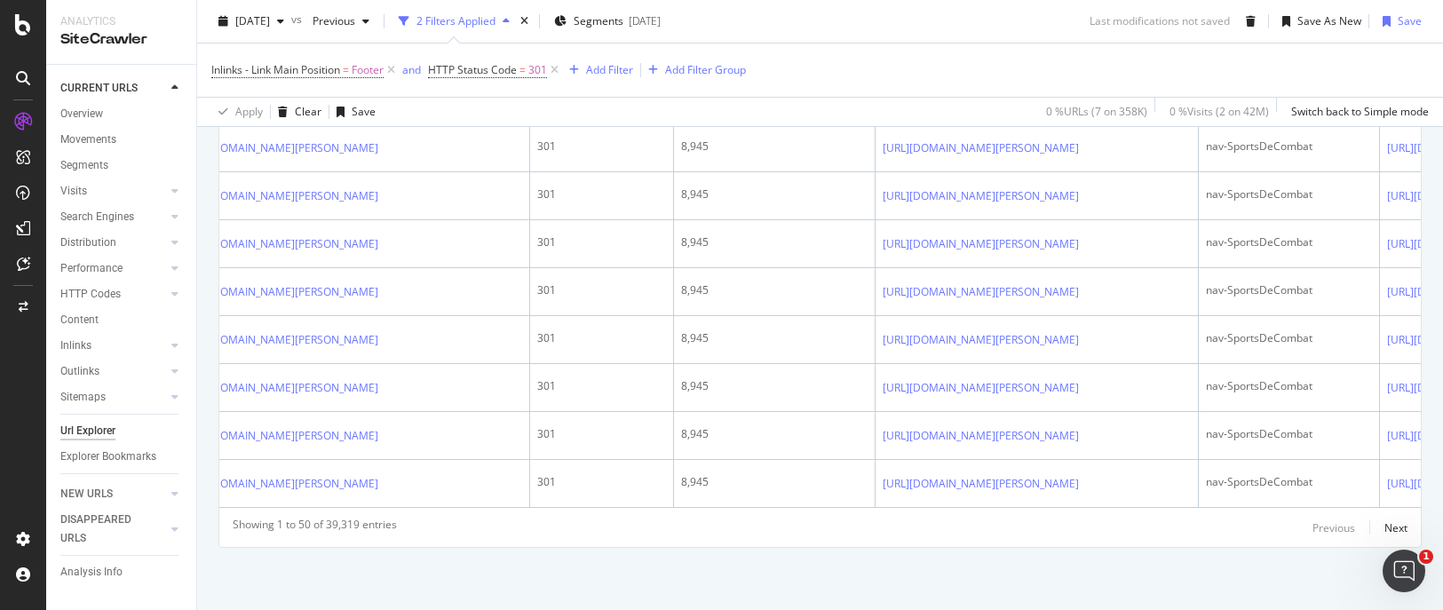
scroll to position [0, 0]
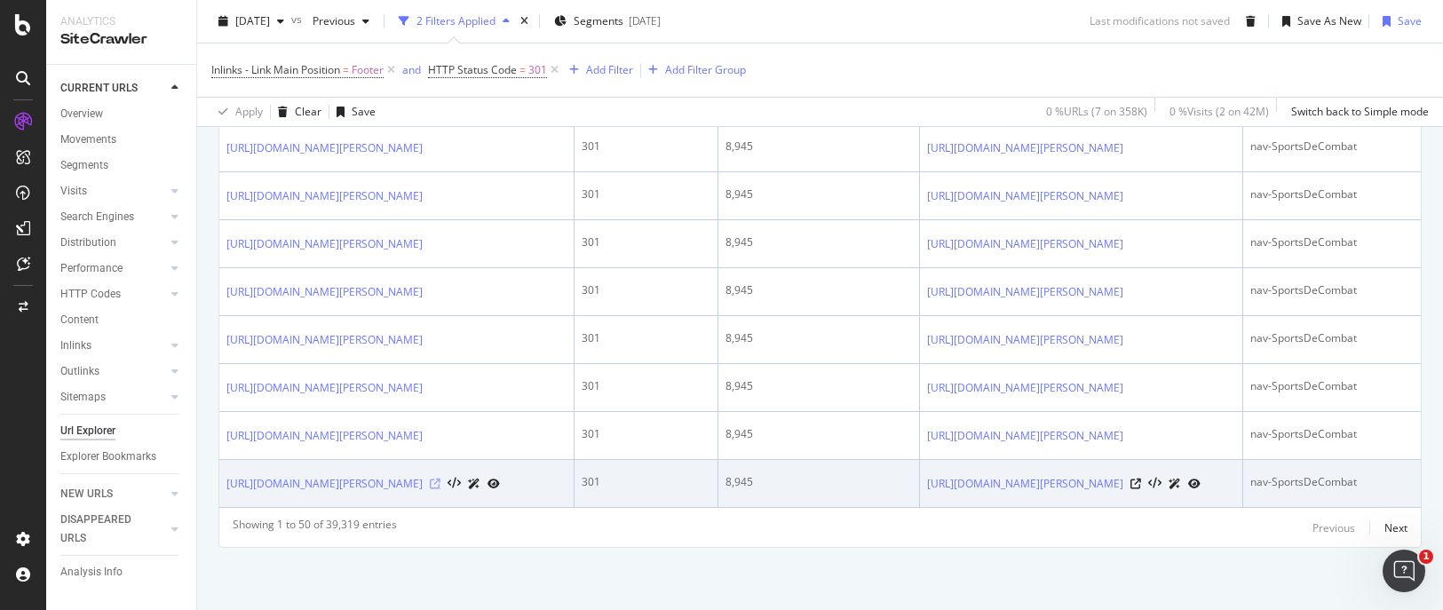
click at [440, 479] on icon at bounding box center [435, 484] width 11 height 11
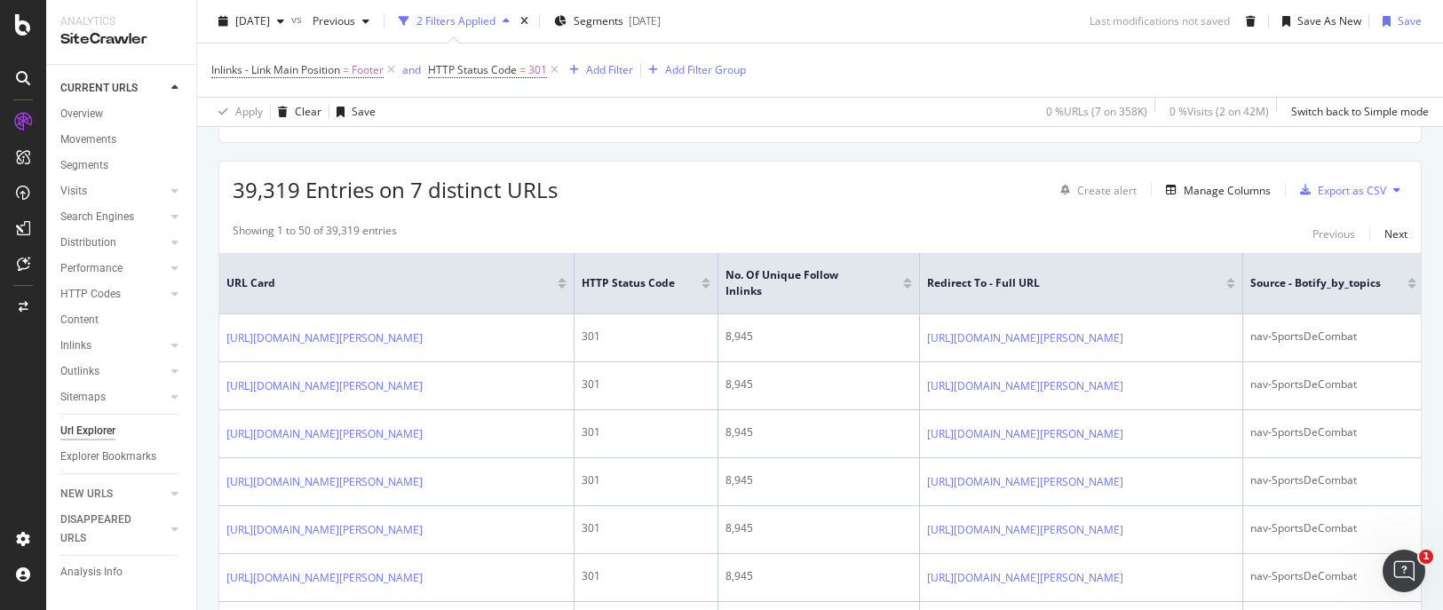
scroll to position [320, 0]
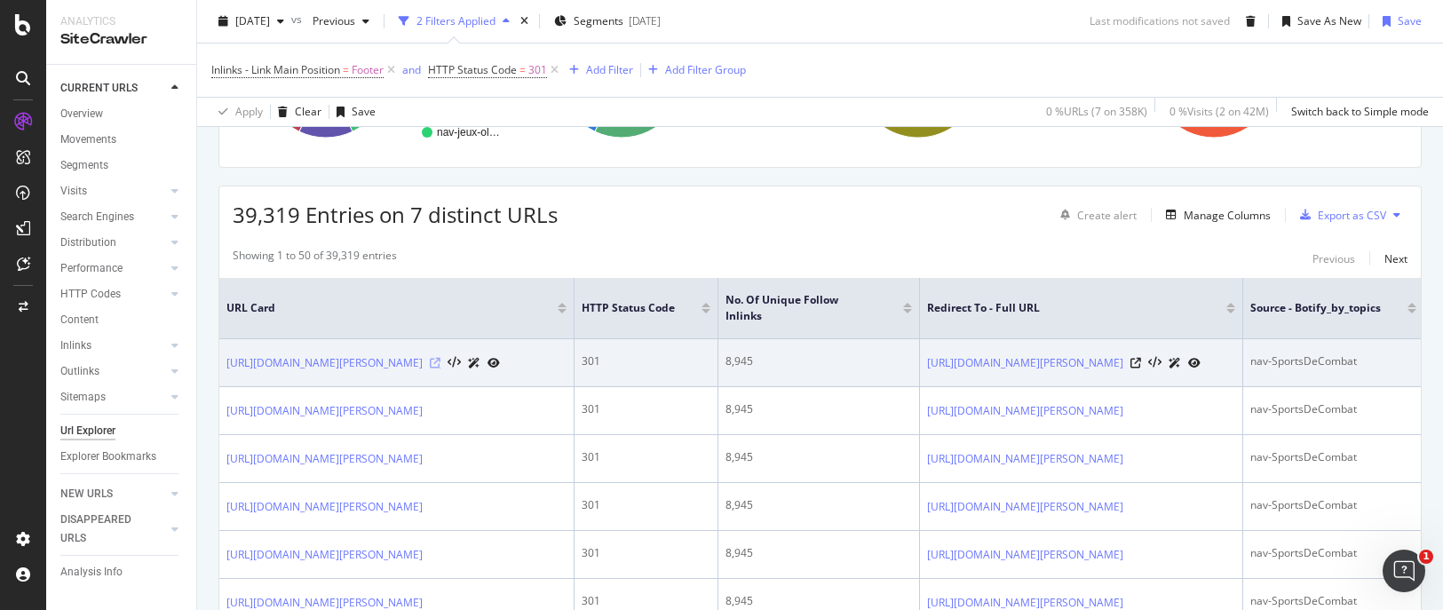
click at [440, 358] on icon at bounding box center [435, 363] width 11 height 11
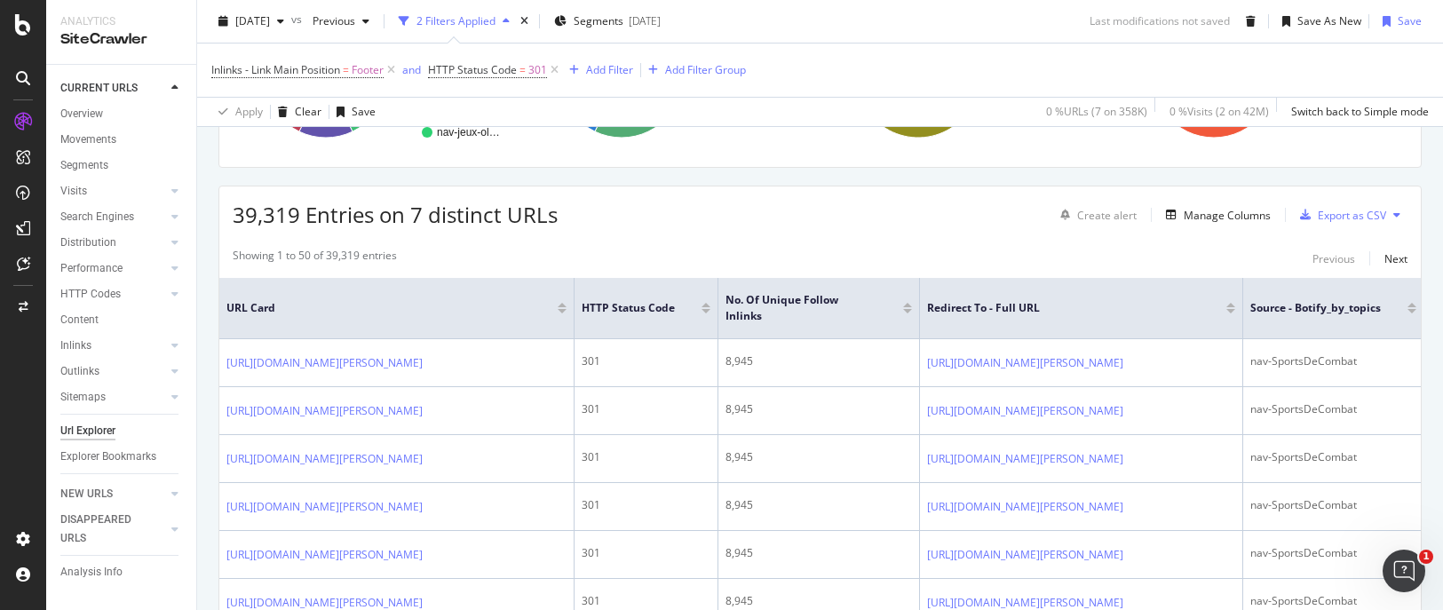
drag, startPoint x: 435, startPoint y: 352, endPoint x: 634, endPoint y: 233, distance: 231.8
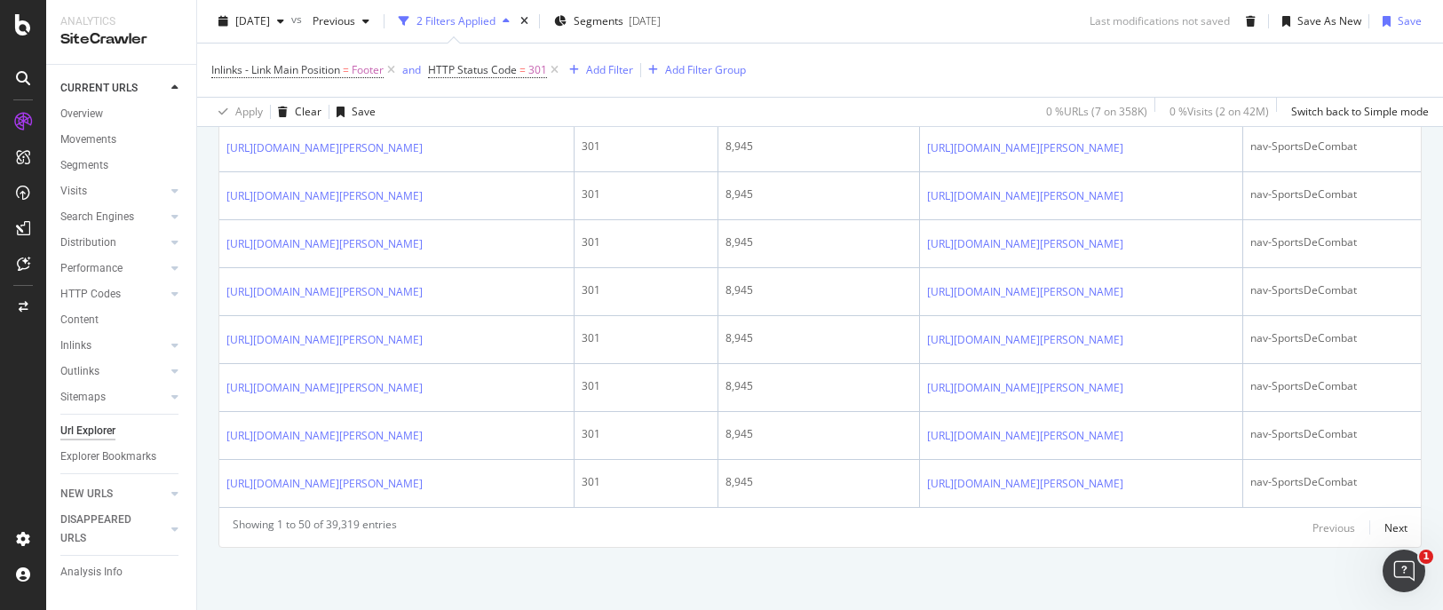
scroll to position [3072, 0]
click at [1271, 520] on div "Next" at bounding box center [1395, 527] width 23 height 15
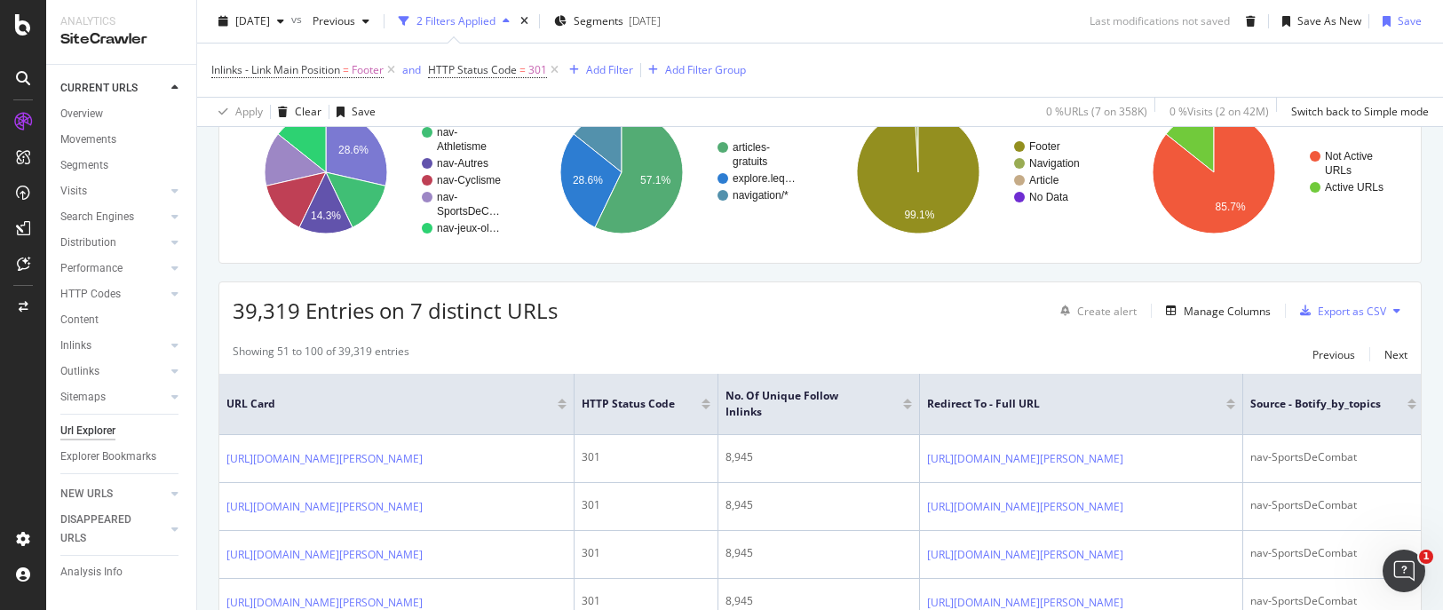
scroll to position [2970, 0]
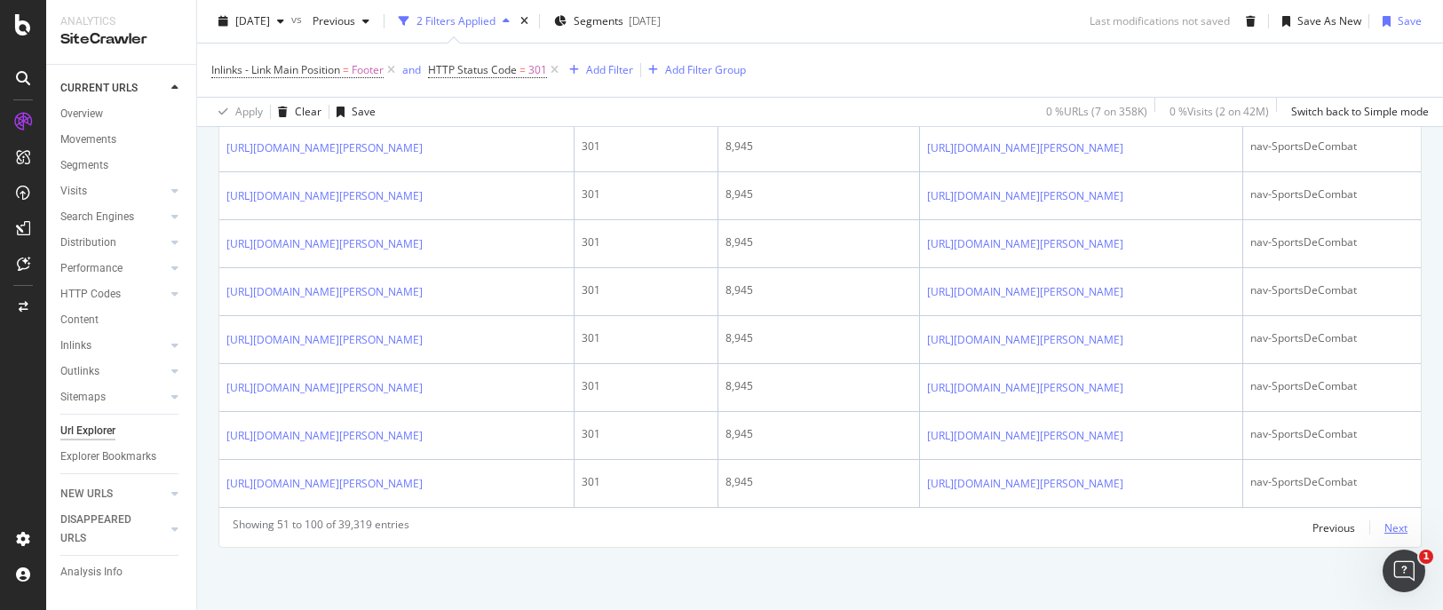
click at [1271, 527] on div "Next" at bounding box center [1395, 527] width 23 height 15
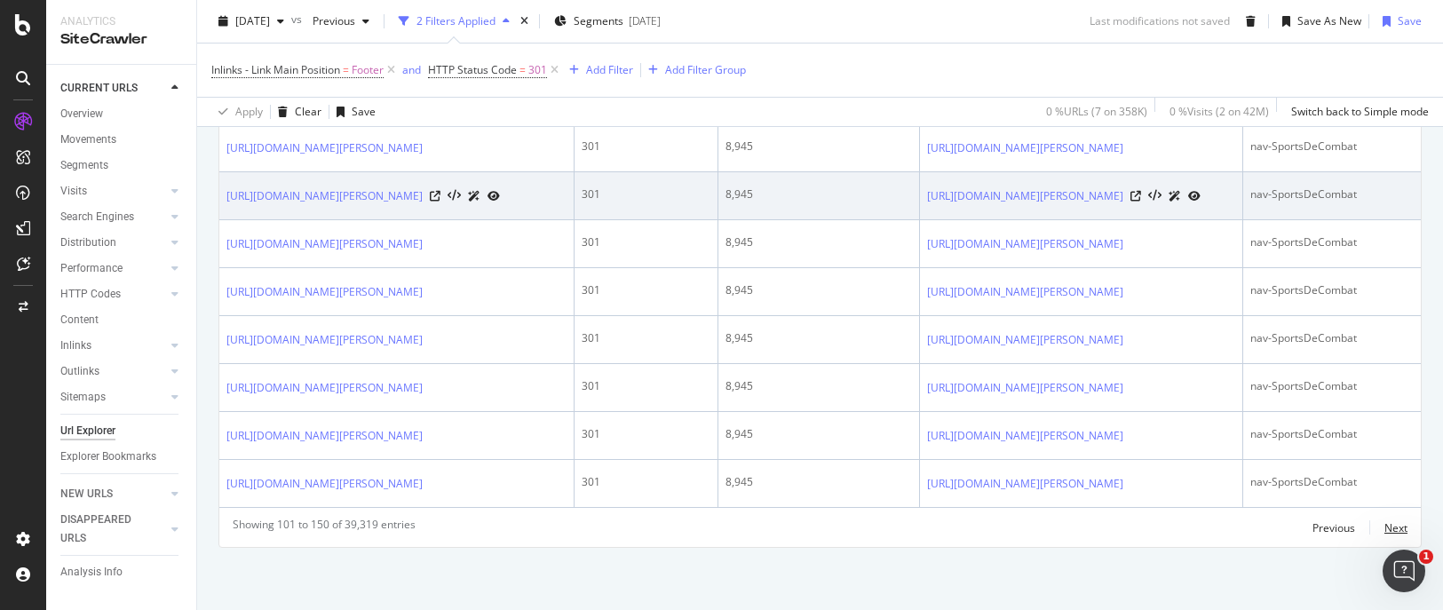
scroll to position [3156, 0]
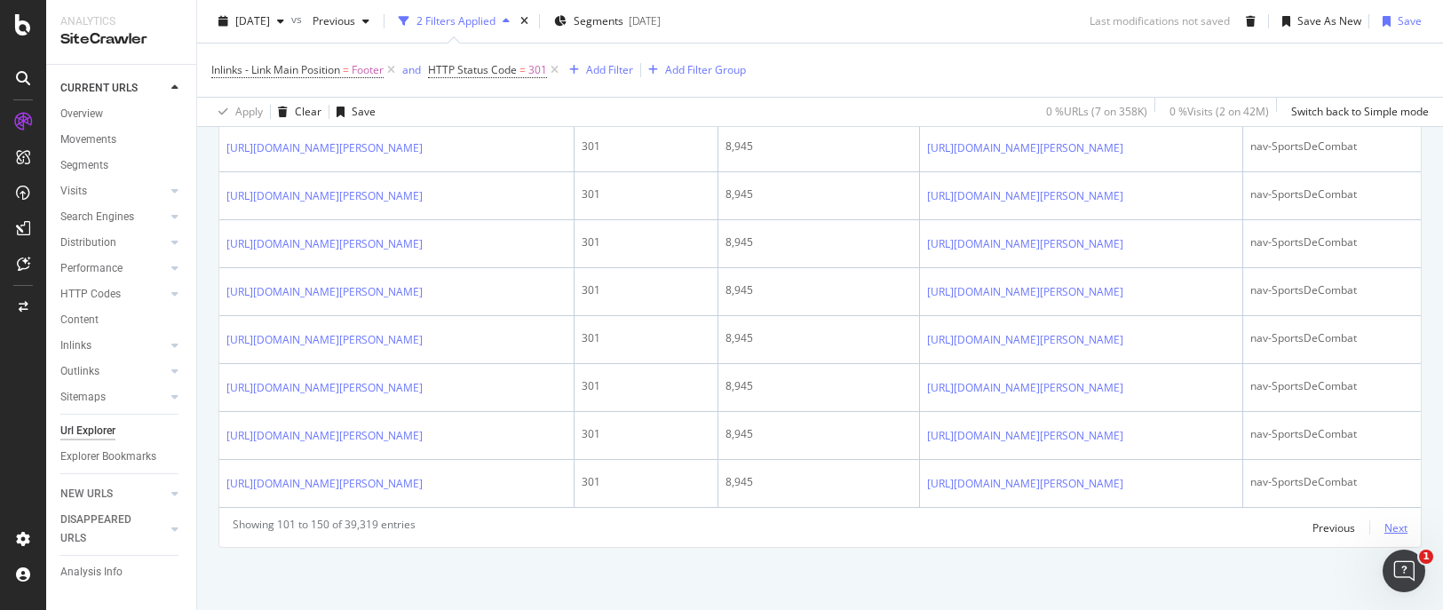
click at [1271, 521] on div "Next" at bounding box center [1395, 527] width 23 height 15
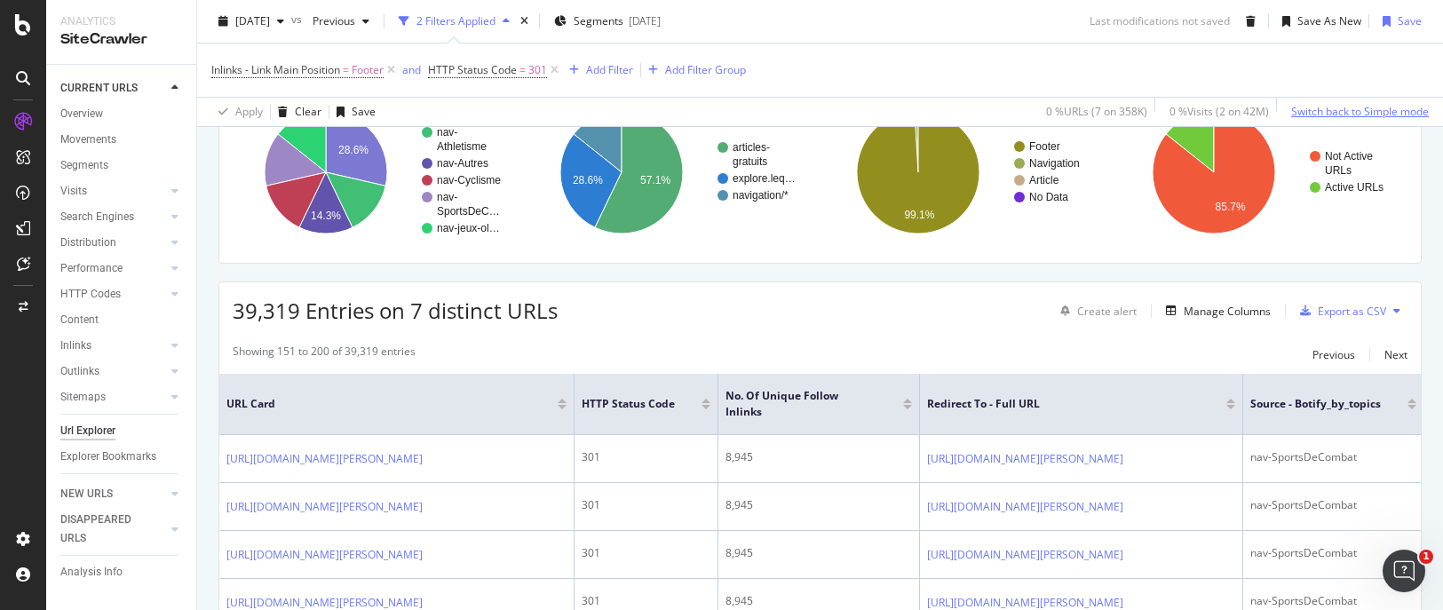
scroll to position [2969, 0]
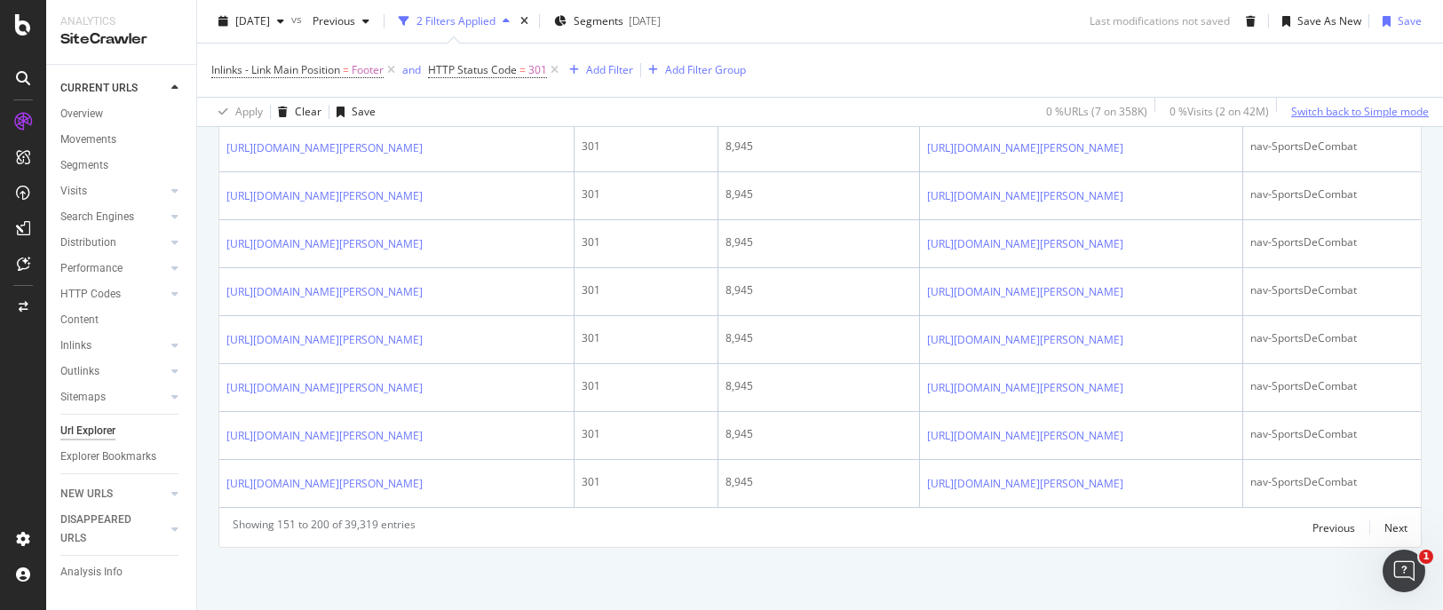
click at [1271, 115] on div "Switch back to Simple mode" at bounding box center [1360, 111] width 138 height 15
click at [1271, 110] on div "Switch to Advanced Mode" at bounding box center [1365, 111] width 127 height 15
click at [1271, 110] on div "Switch back to Simple mode" at bounding box center [1360, 111] width 138 height 15
click at [1271, 110] on div "Switch to Advanced Mode" at bounding box center [1365, 111] width 127 height 15
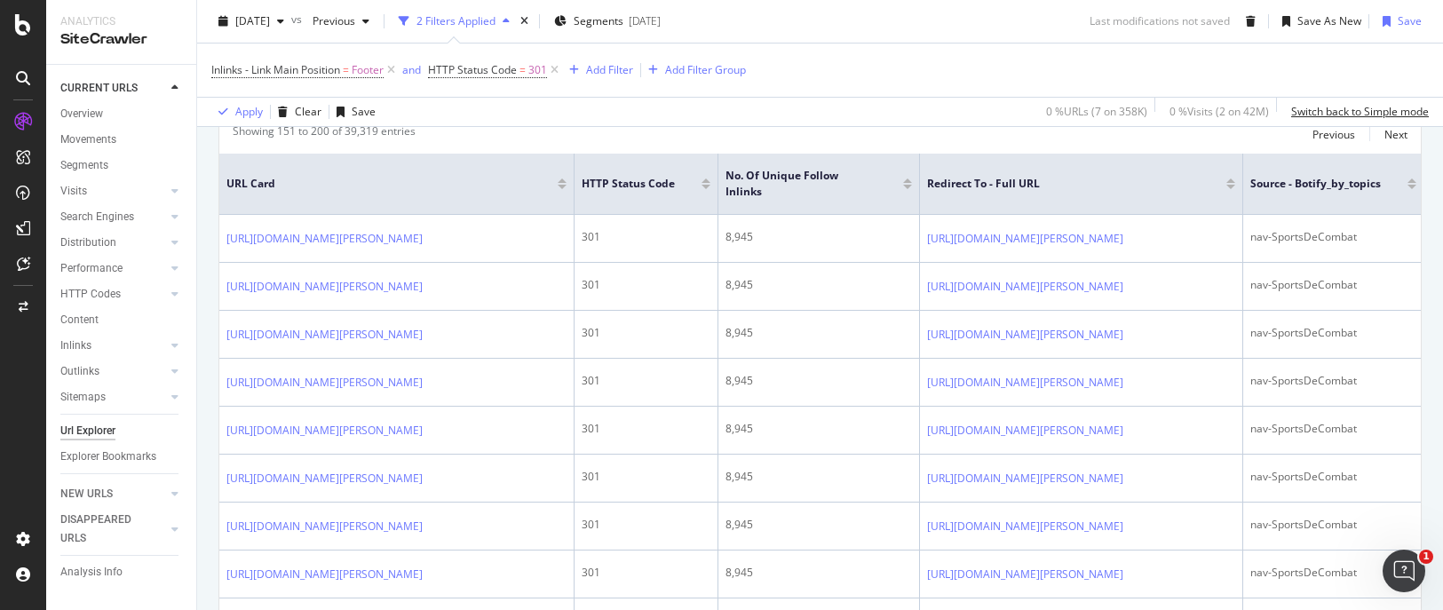
scroll to position [178, 0]
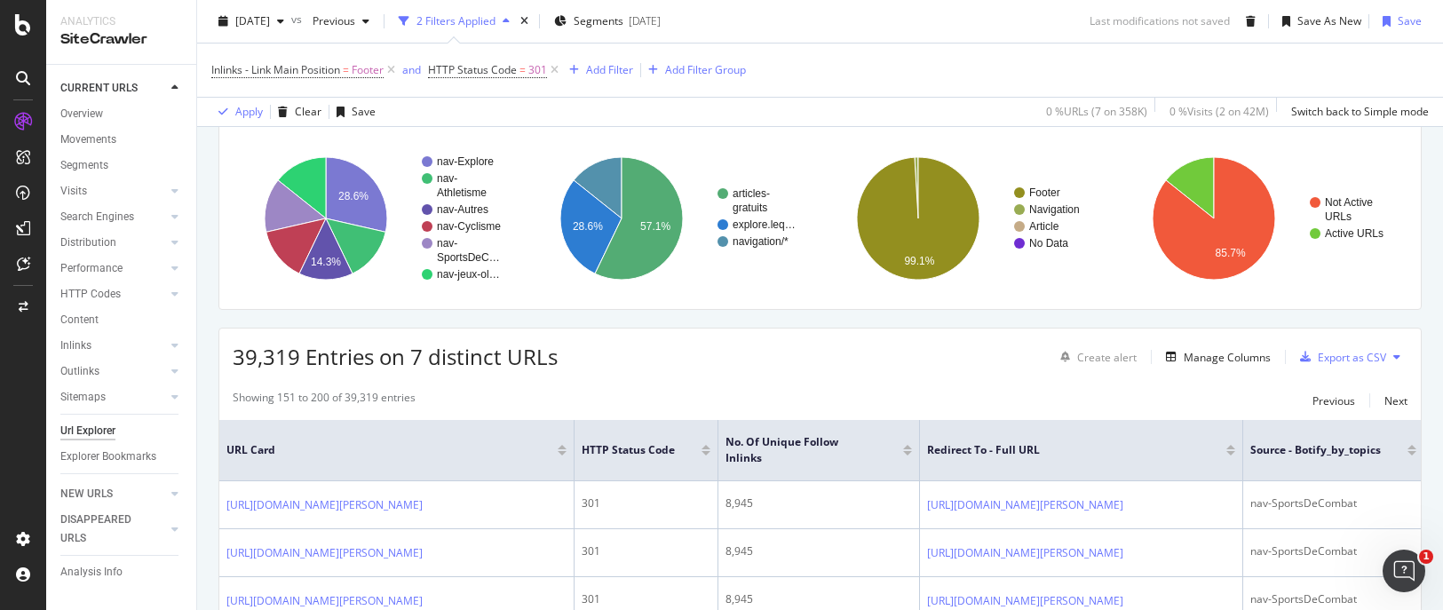
click at [561, 451] on div at bounding box center [562, 453] width 9 height 4
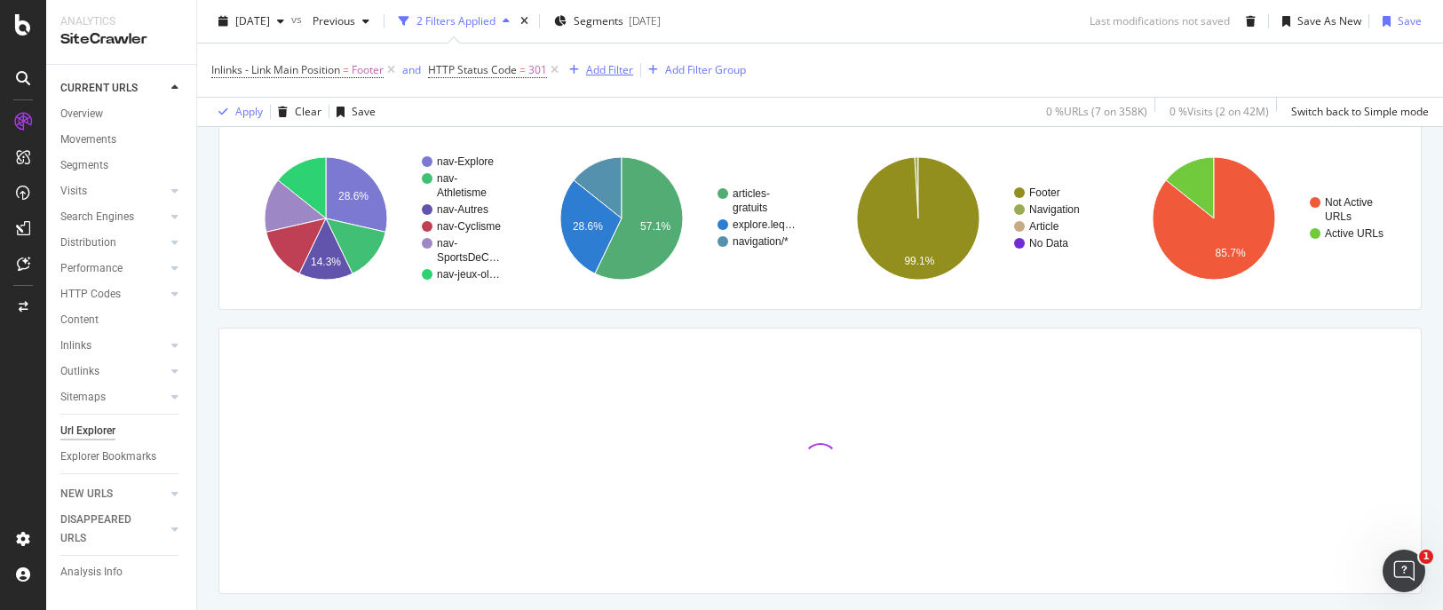
click at [617, 70] on div "Add Filter" at bounding box center [609, 69] width 47 height 15
click at [997, 55] on div "Inlinks - Link Main Position = Footer and HTTP Status Code = 301 Add Filter Add…" at bounding box center [819, 70] width 1217 height 53
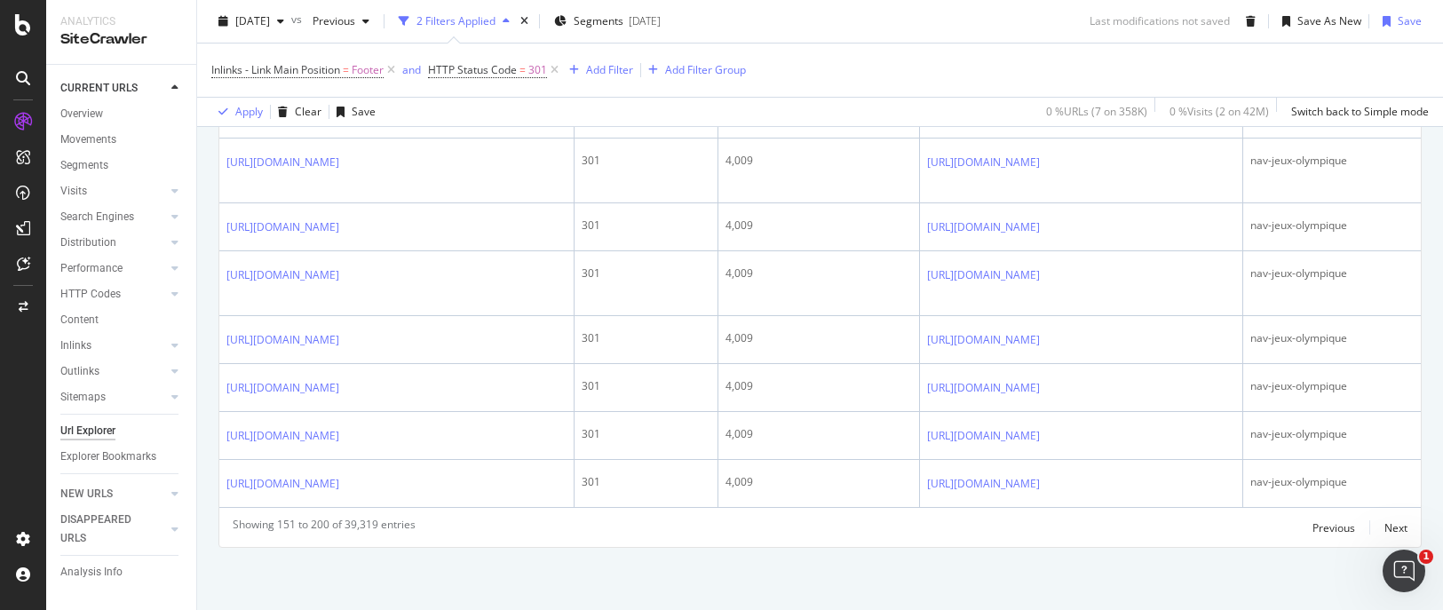
scroll to position [5167, 0]
click at [1271, 528] on div "Next" at bounding box center [1395, 527] width 23 height 15
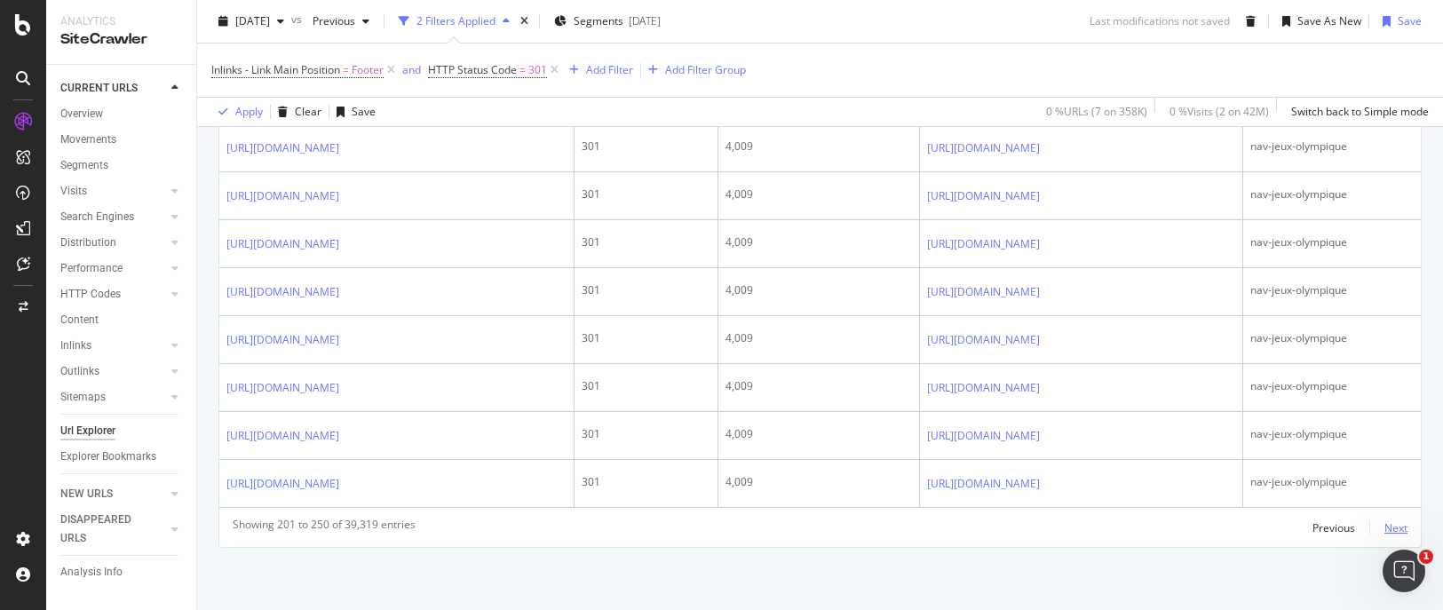
click at [1271, 534] on div "Next" at bounding box center [1395, 527] width 23 height 15
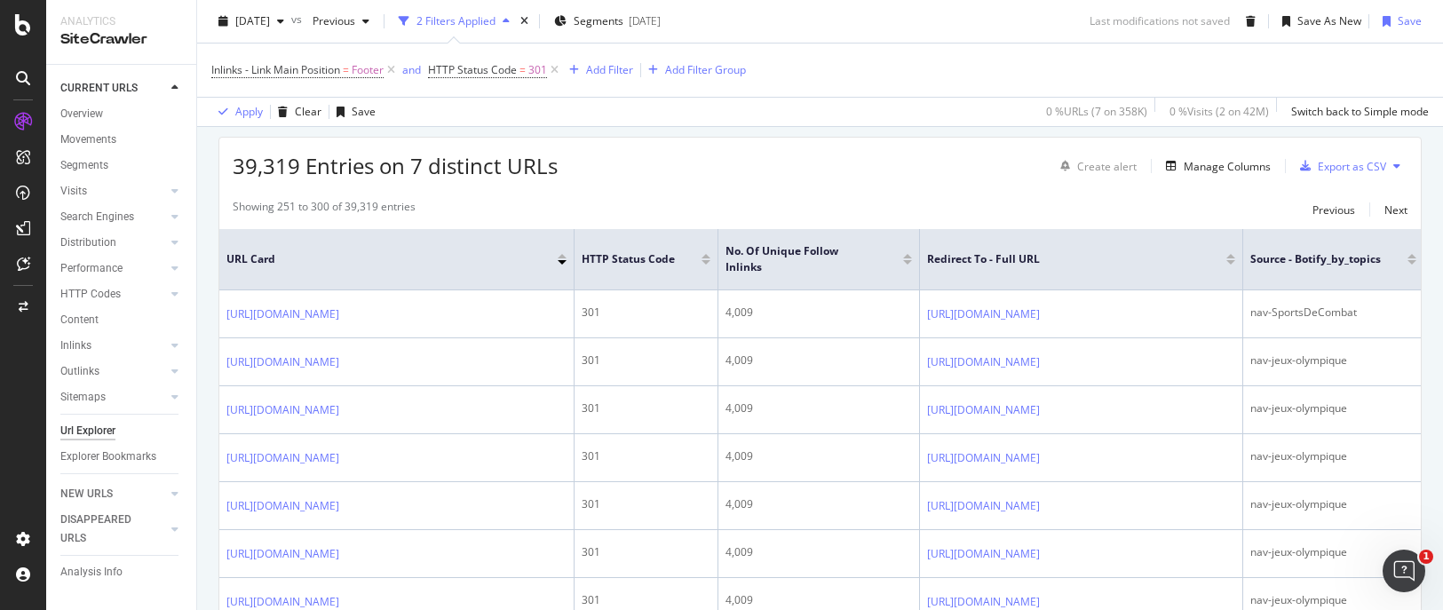
scroll to position [283, 0]
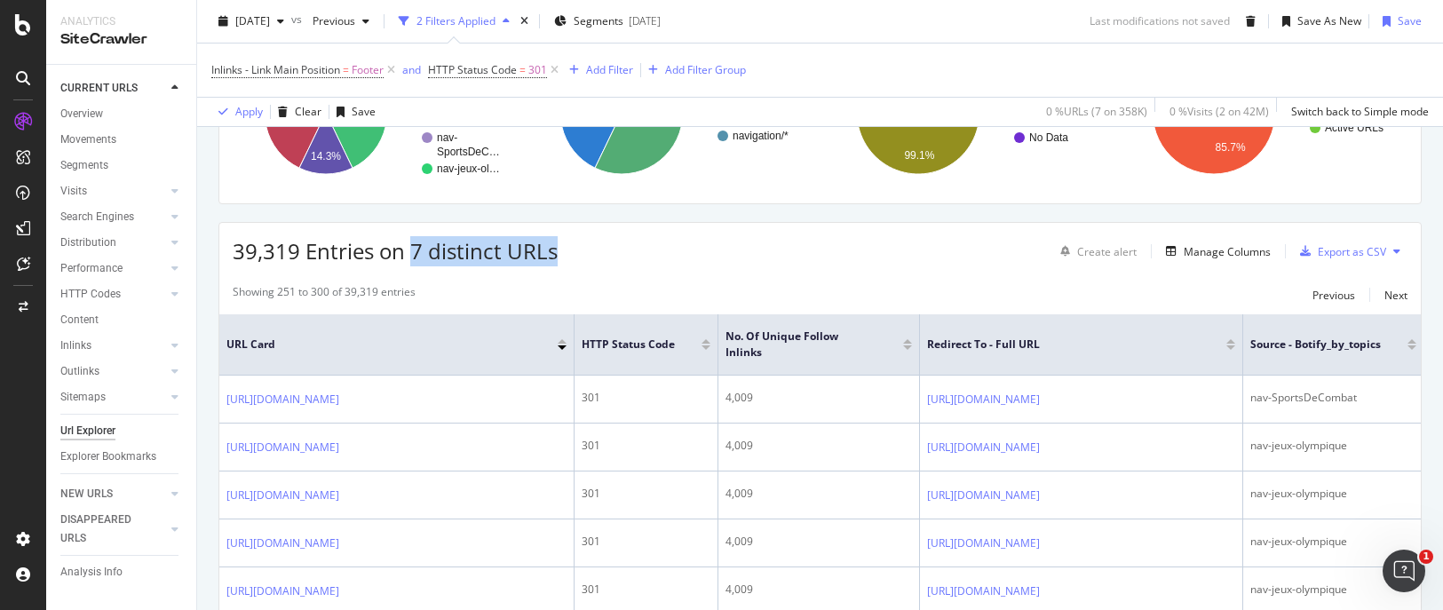
drag, startPoint x: 412, startPoint y: 252, endPoint x: 582, endPoint y: 249, distance: 170.5
click at [582, 249] on div "39,319 Entries on 7 distinct URLs Create alert Manage Columns Export as CSV" at bounding box center [819, 245] width 1201 height 44
drag, startPoint x: 233, startPoint y: 255, endPoint x: 302, endPoint y: 257, distance: 69.3
click at [302, 257] on span "39,319 Entries on 7 distinct URLs" at bounding box center [395, 250] width 325 height 29
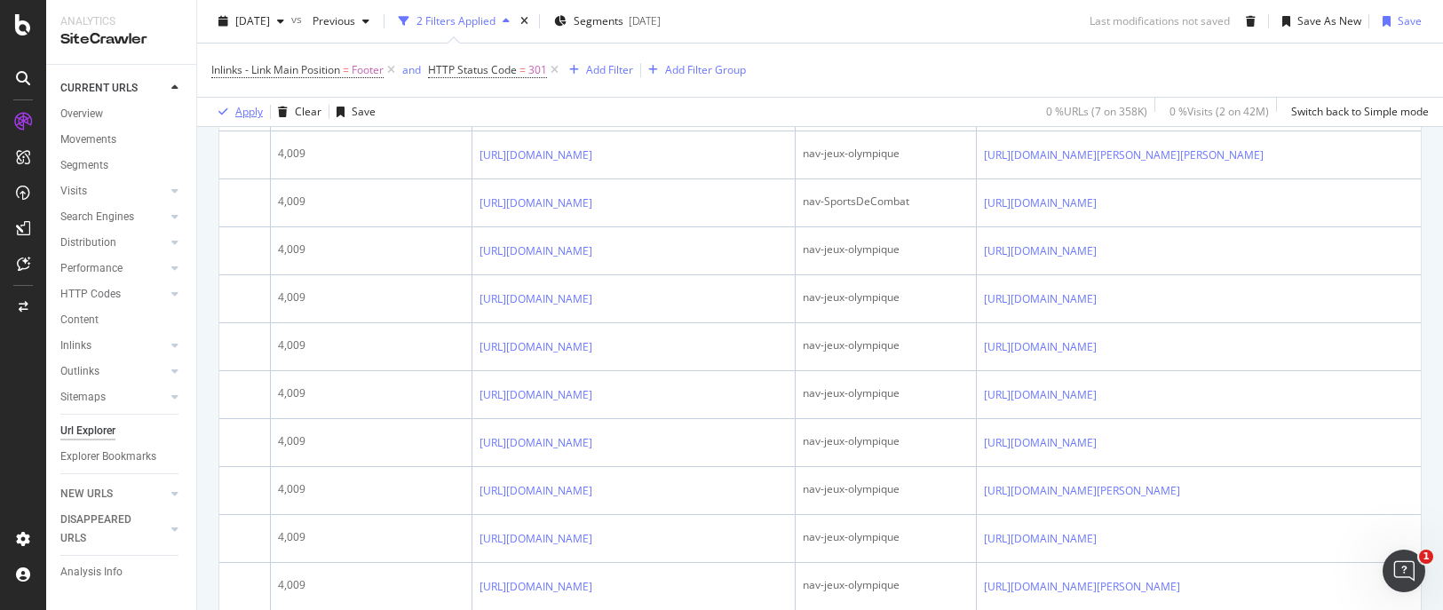
scroll to position [1260, 0]
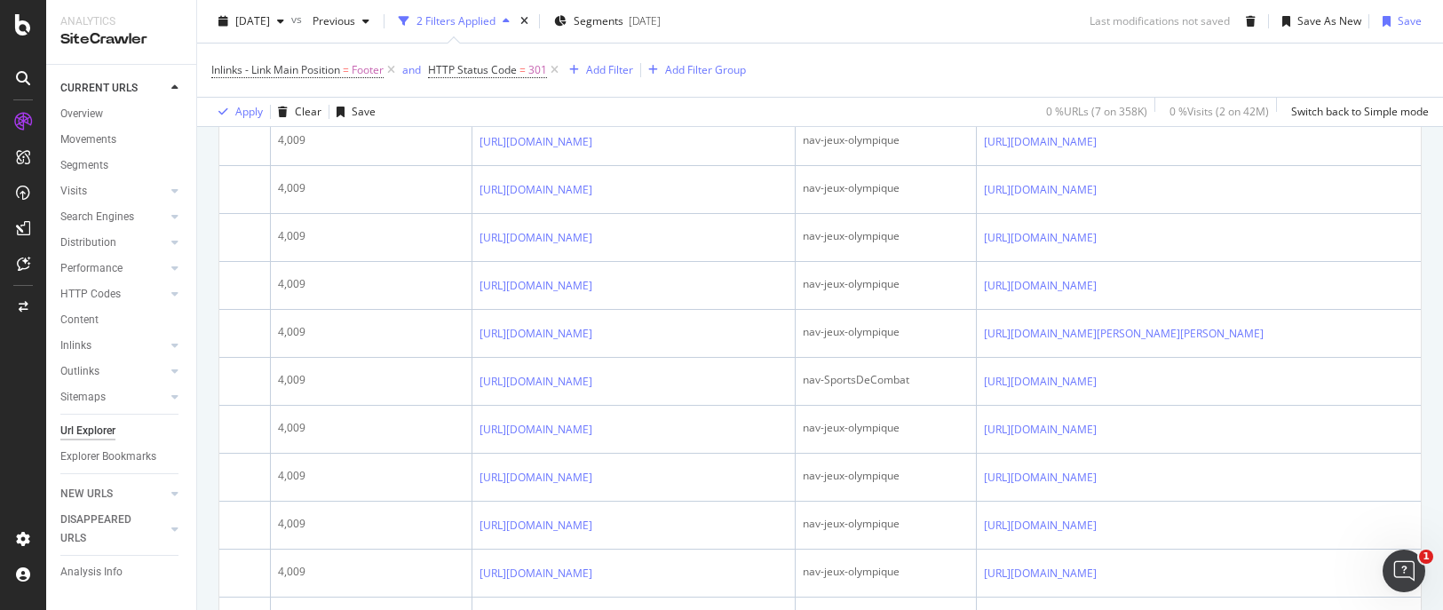
click at [29, 82] on icon at bounding box center [23, 78] width 14 height 14
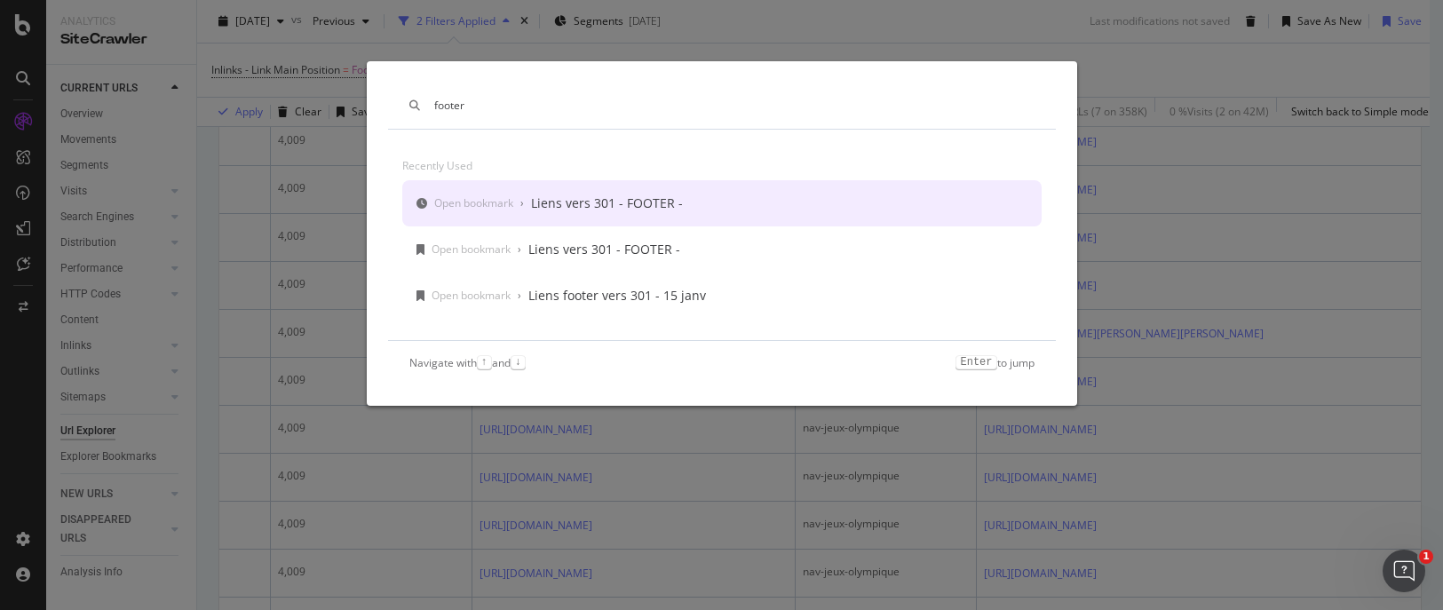
type input "footer"
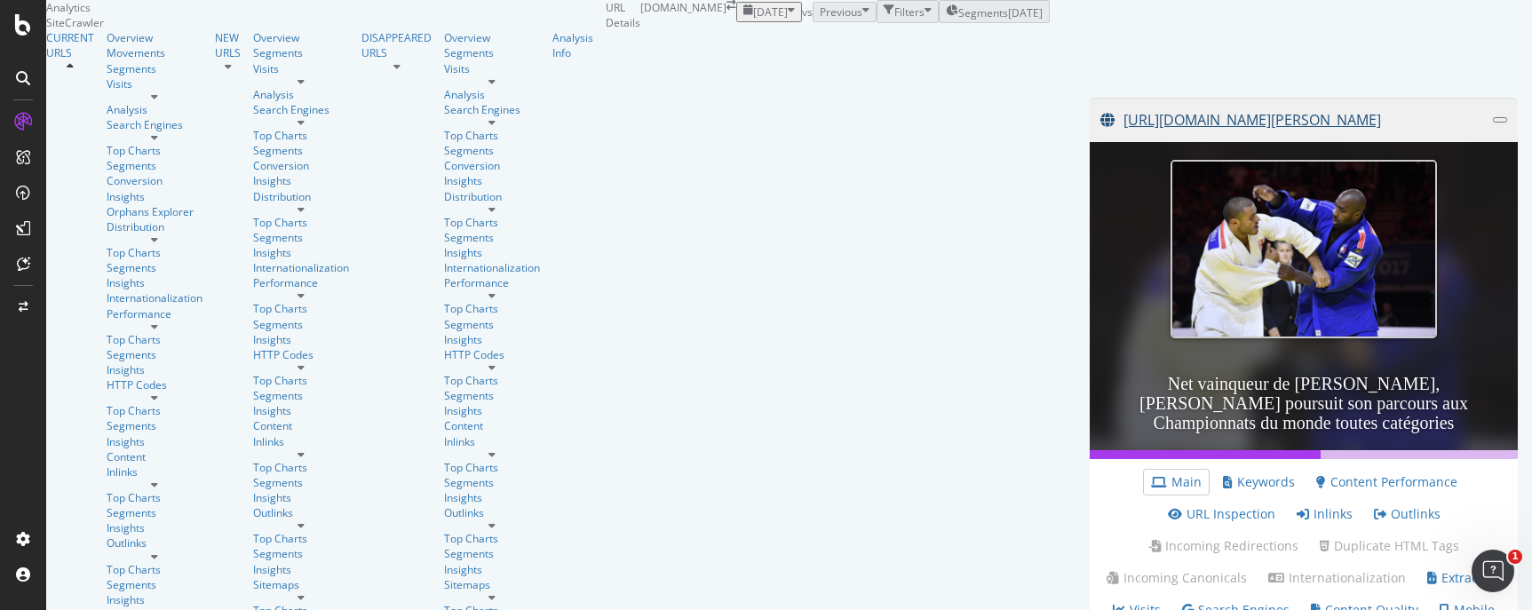
click at [1228, 142] on link "[URL][DOMAIN_NAME][PERSON_NAME][PERSON_NAME]" at bounding box center [1296, 120] width 392 height 44
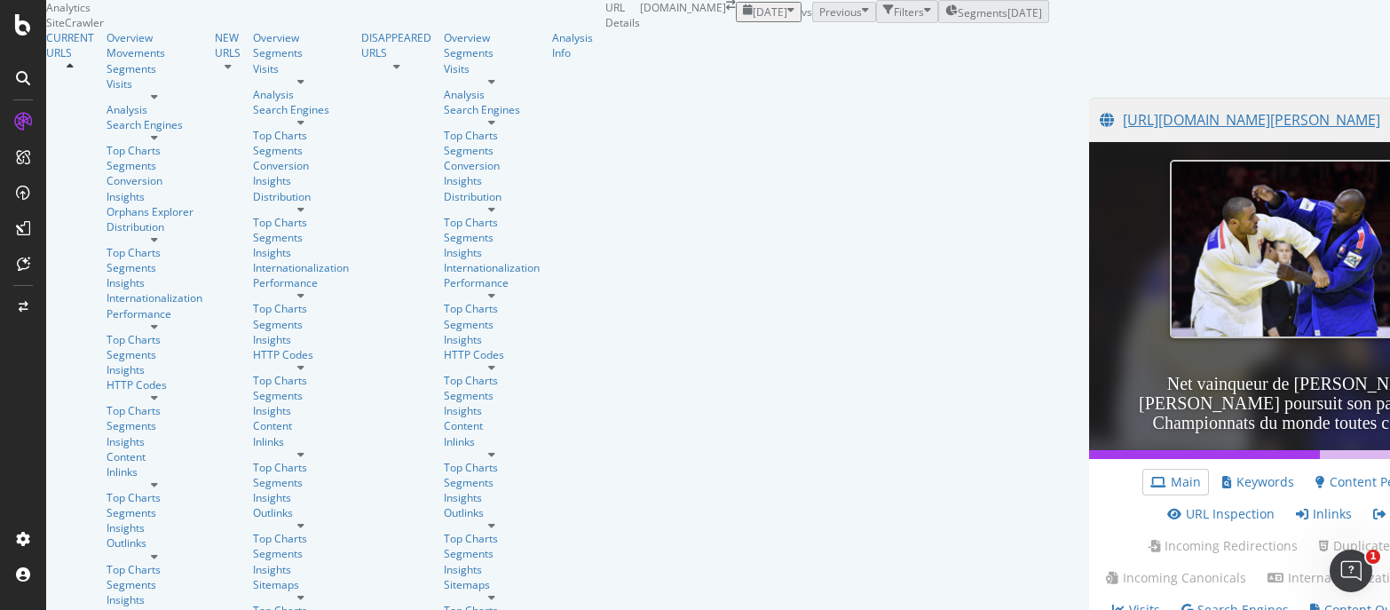
scroll to position [89, 0]
